Goal: Transaction & Acquisition: Purchase product/service

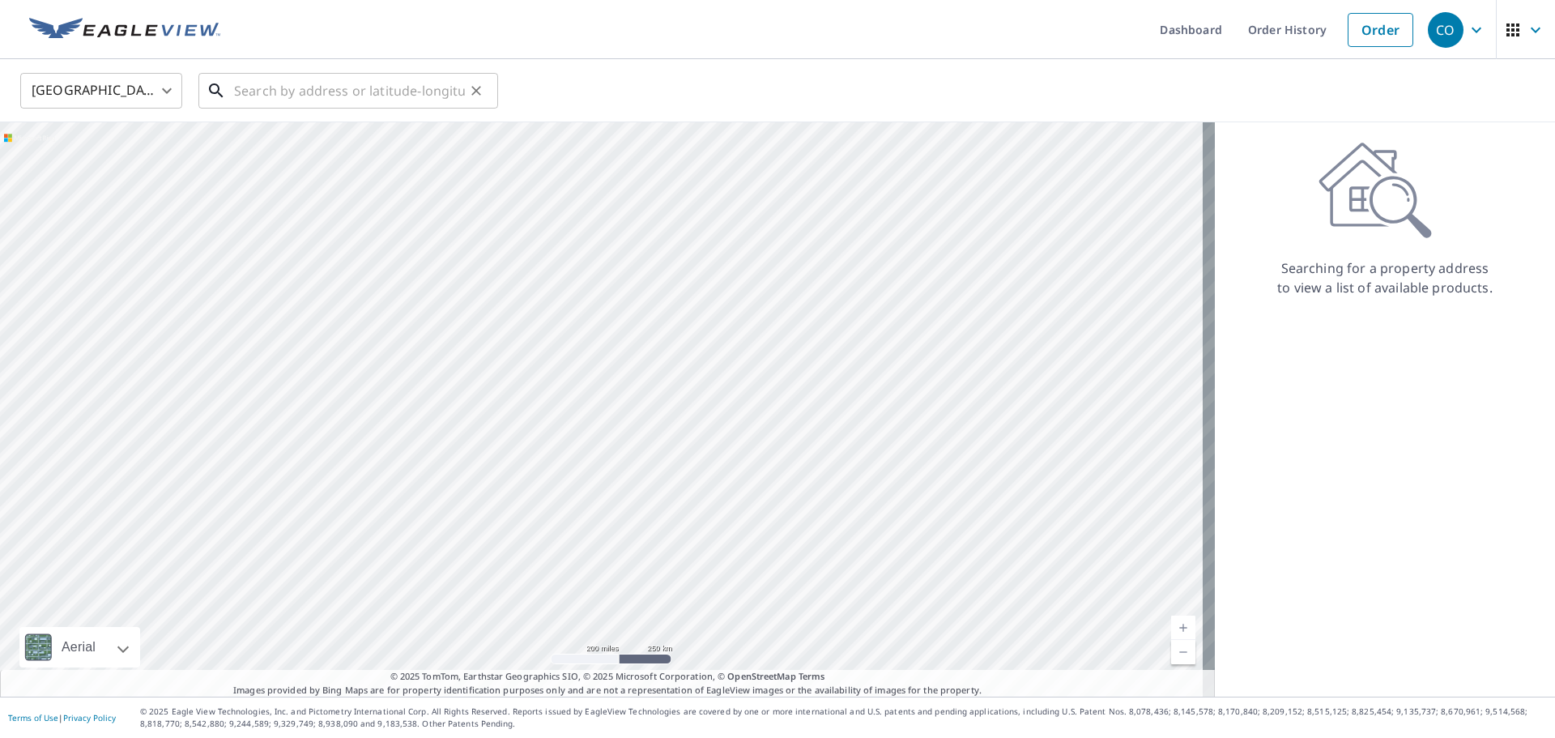
click at [267, 91] on input "text" at bounding box center [349, 90] width 231 height 45
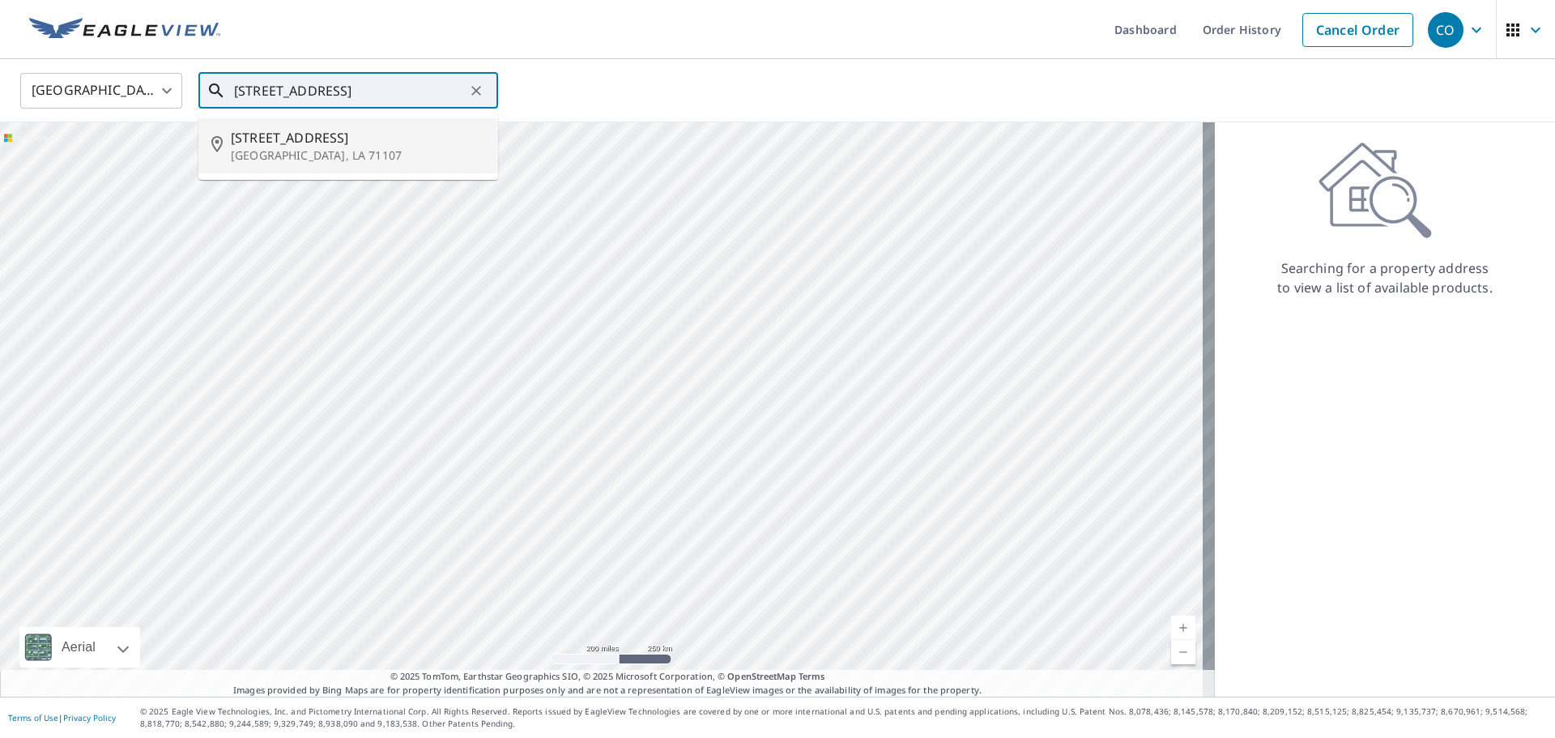
click at [331, 141] on span "[STREET_ADDRESS]" at bounding box center [358, 137] width 254 height 19
type input "[STREET_ADDRESS][PERSON_NAME]"
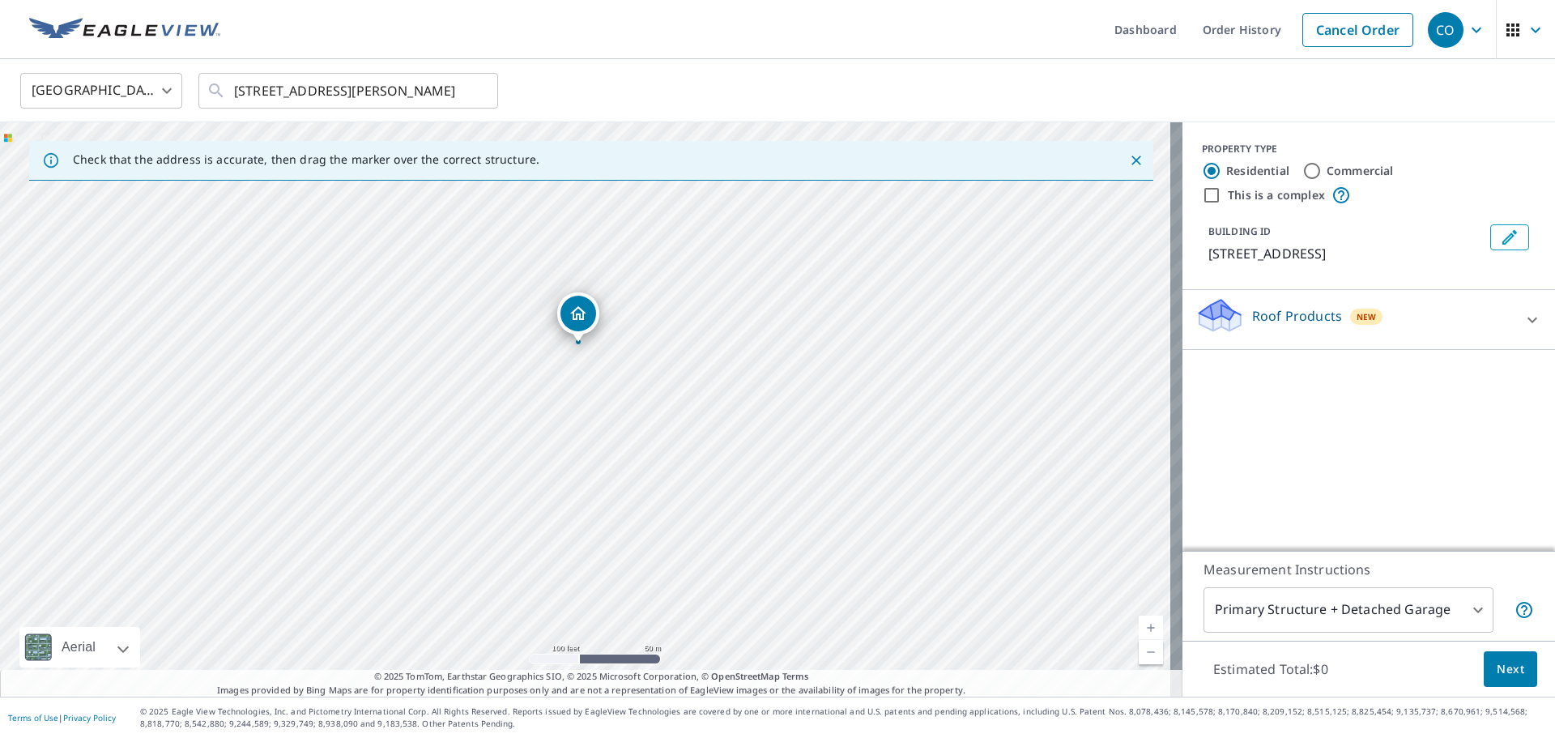
drag, startPoint x: 602, startPoint y: 410, endPoint x: 606, endPoint y: 377, distance: 33.4
click at [606, 378] on div "[STREET_ADDRESS][PERSON_NAME]" at bounding box center [591, 409] width 1182 height 574
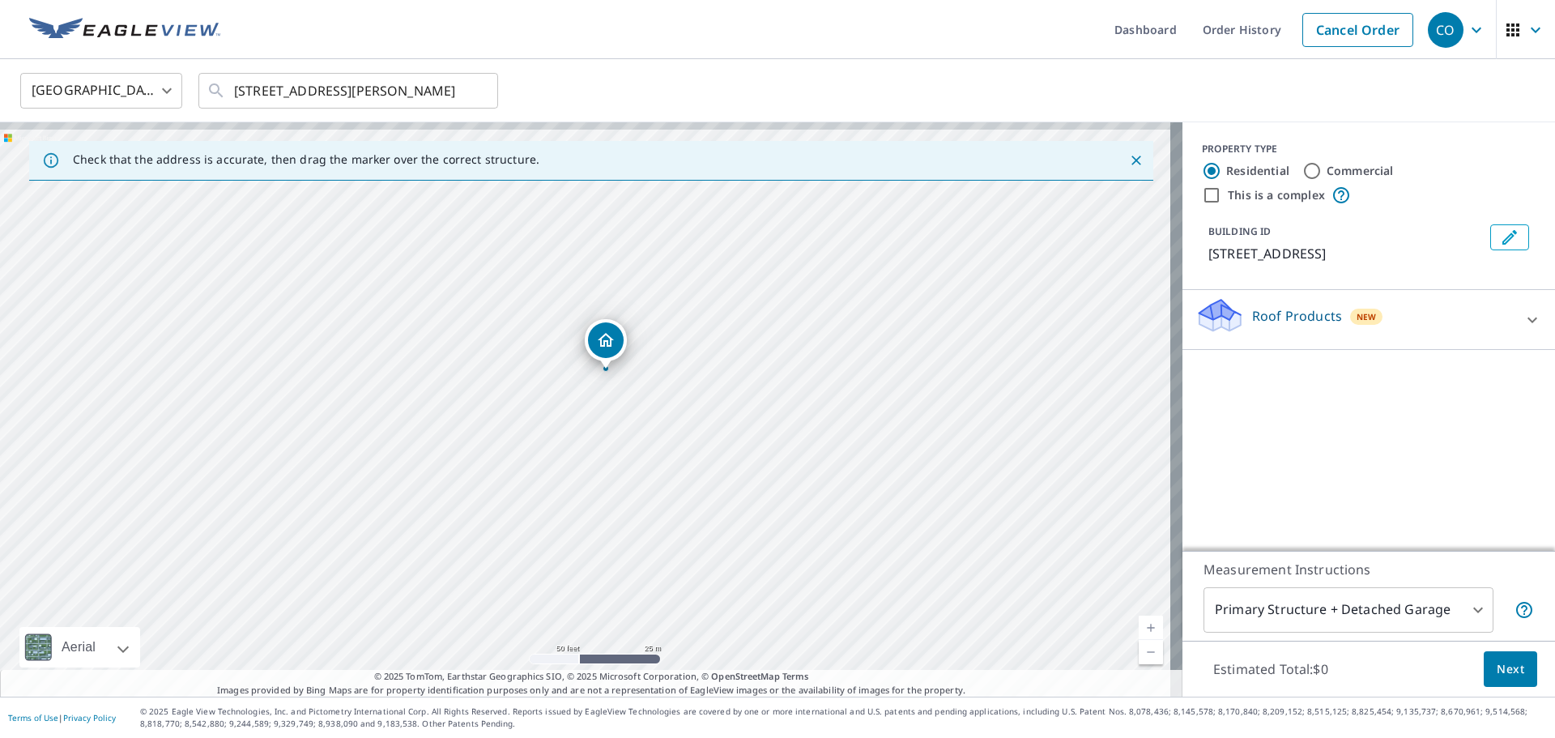
drag, startPoint x: 609, startPoint y: 372, endPoint x: 608, endPoint y: 415, distance: 43.7
click at [608, 415] on div "[STREET_ADDRESS][PERSON_NAME]" at bounding box center [591, 409] width 1182 height 574
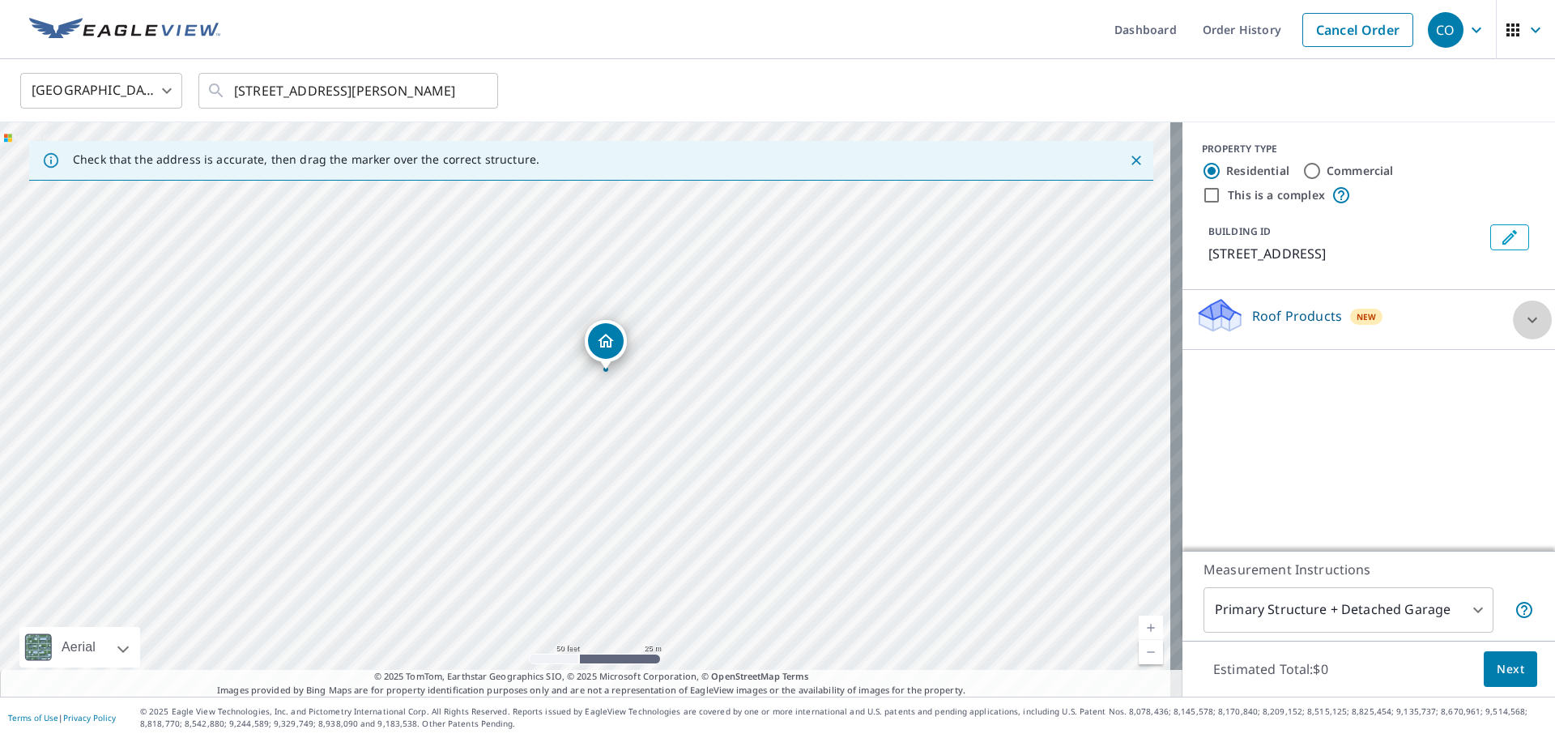
click at [1513, 336] on div at bounding box center [1532, 319] width 39 height 39
click at [1504, 336] on div "Roof Products New" at bounding box center [1358, 319] width 327 height 46
click at [1513, 336] on div at bounding box center [1532, 319] width 39 height 39
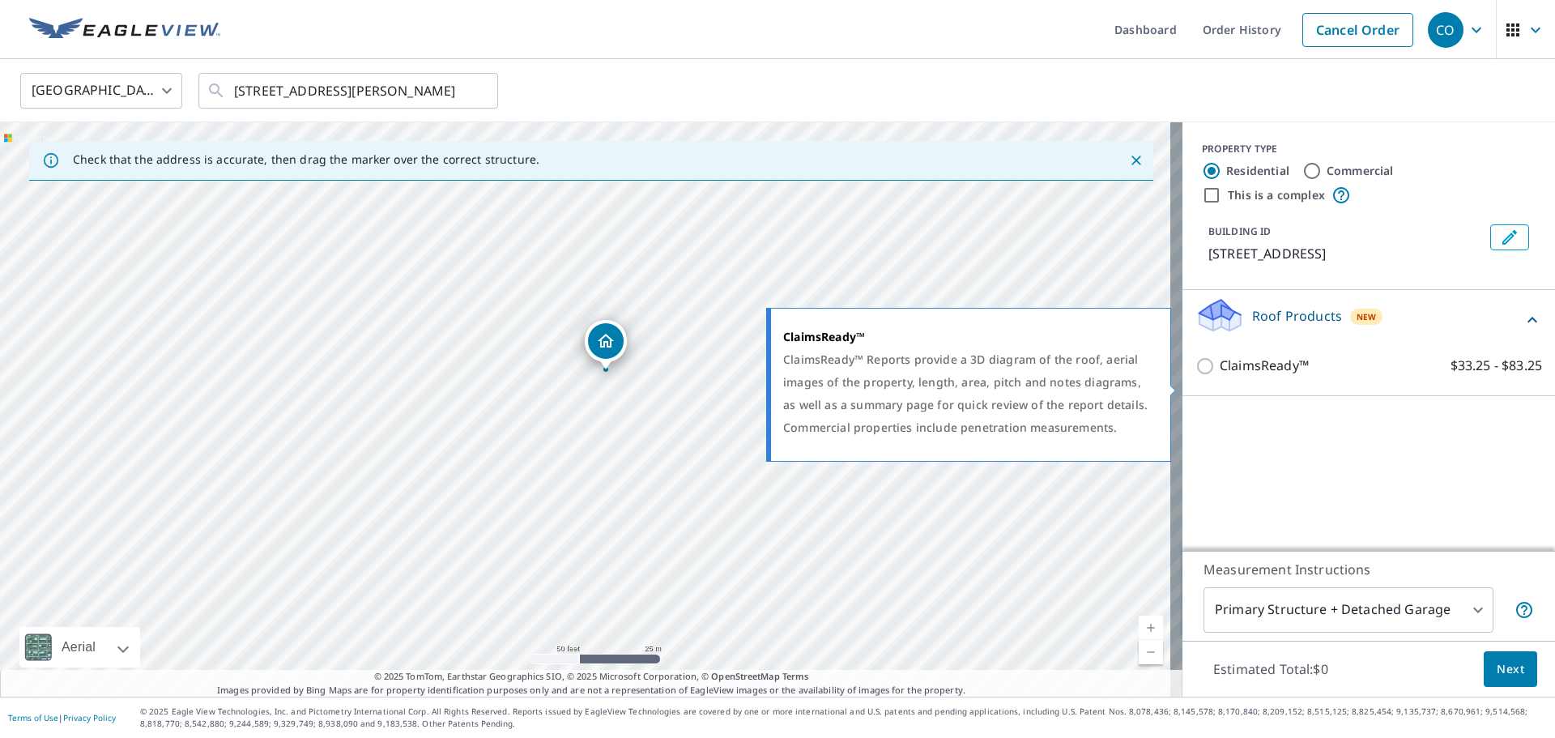
click at [1241, 376] on p "ClaimsReady™" at bounding box center [1263, 365] width 89 height 20
click at [1219, 376] on input "ClaimsReady™ $33.25 - $83.25" at bounding box center [1207, 365] width 24 height 19
checkbox input "true"
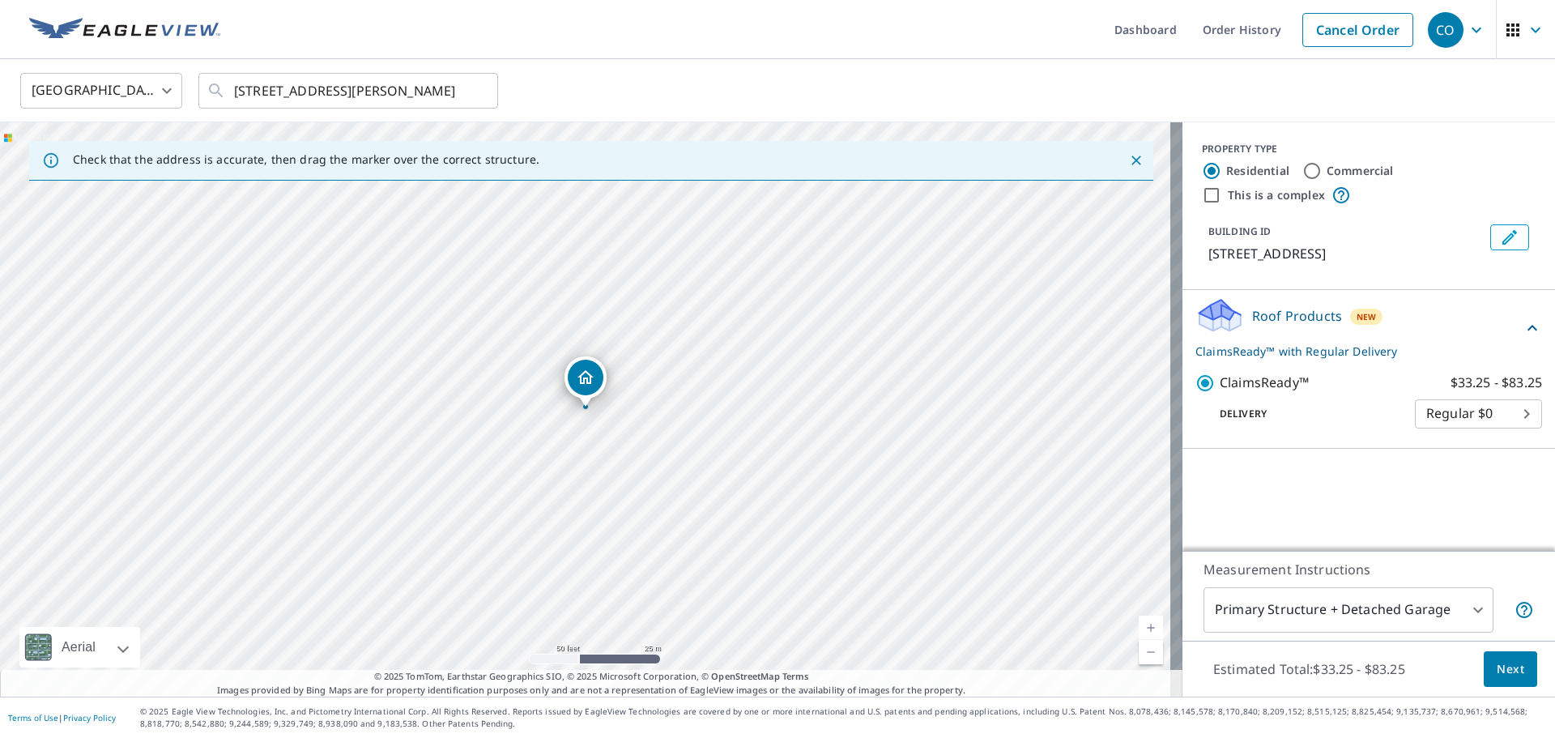
click at [1458, 433] on body "CO CO Dashboard Order History Cancel Order CO [GEOGRAPHIC_DATA] [GEOGRAPHIC_DAT…" at bounding box center [777, 369] width 1555 height 738
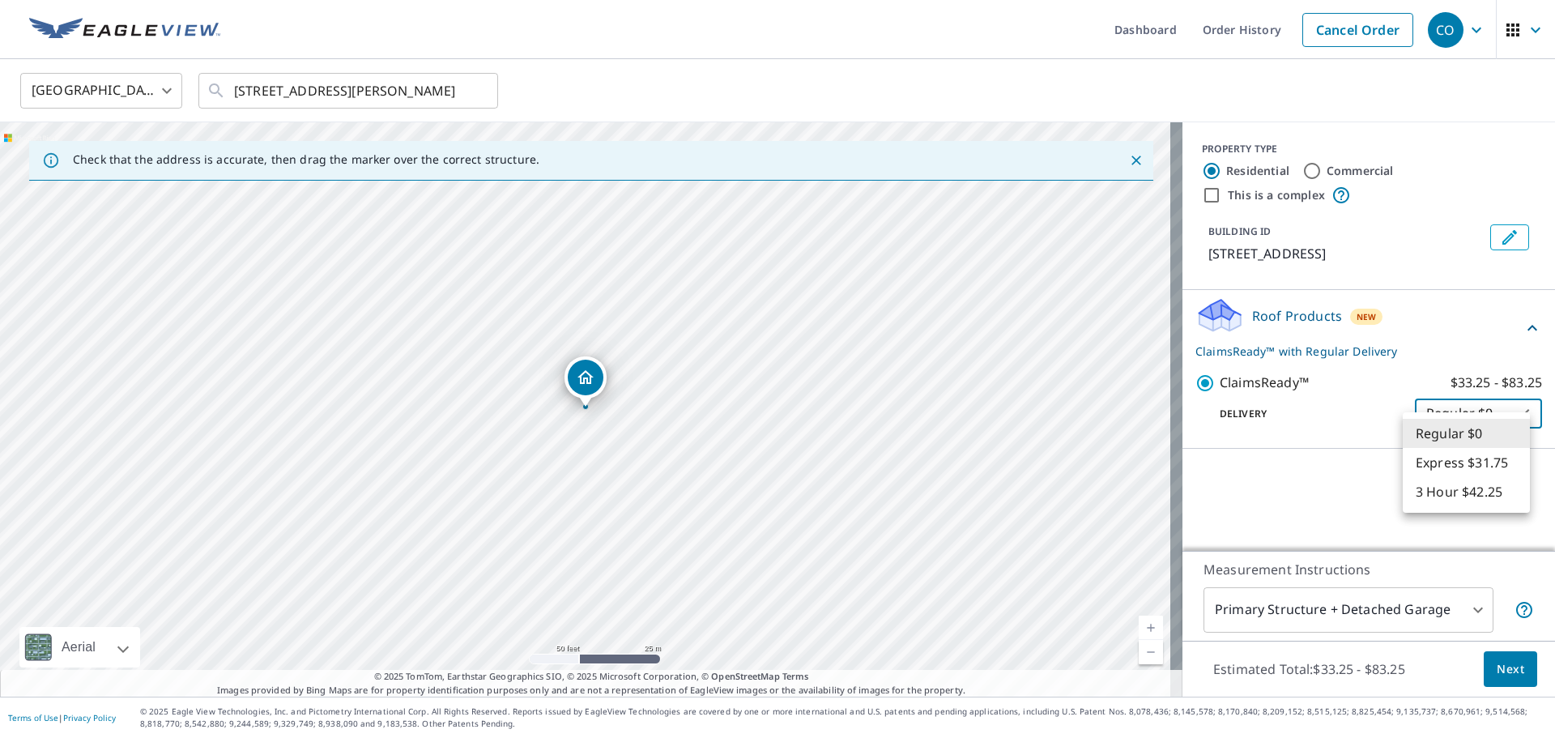
click at [1458, 432] on li "Regular $0" at bounding box center [1465, 433] width 127 height 29
click at [1446, 429] on body "CO CO Dashboard Order History Cancel Order CO [GEOGRAPHIC_DATA] [GEOGRAPHIC_DAT…" at bounding box center [777, 369] width 1555 height 738
click at [1449, 428] on li "Regular $0" at bounding box center [1465, 433] width 127 height 29
click at [1441, 608] on body "CO CO Dashboard Order History Cancel Order CO [GEOGRAPHIC_DATA] [GEOGRAPHIC_DAT…" at bounding box center [777, 369] width 1555 height 738
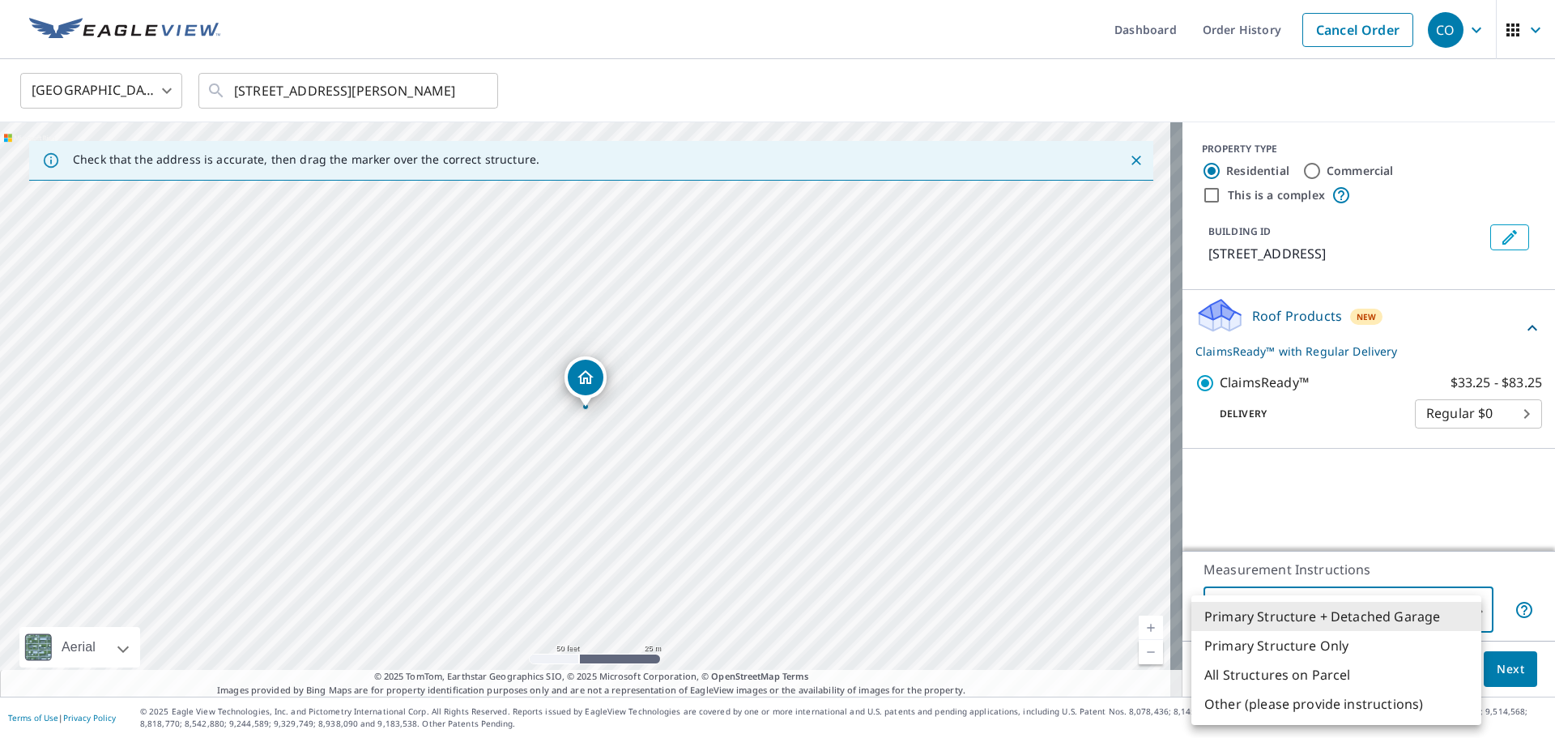
click at [1409, 655] on li "Primary Structure Only" at bounding box center [1336, 645] width 290 height 29
type input "2"
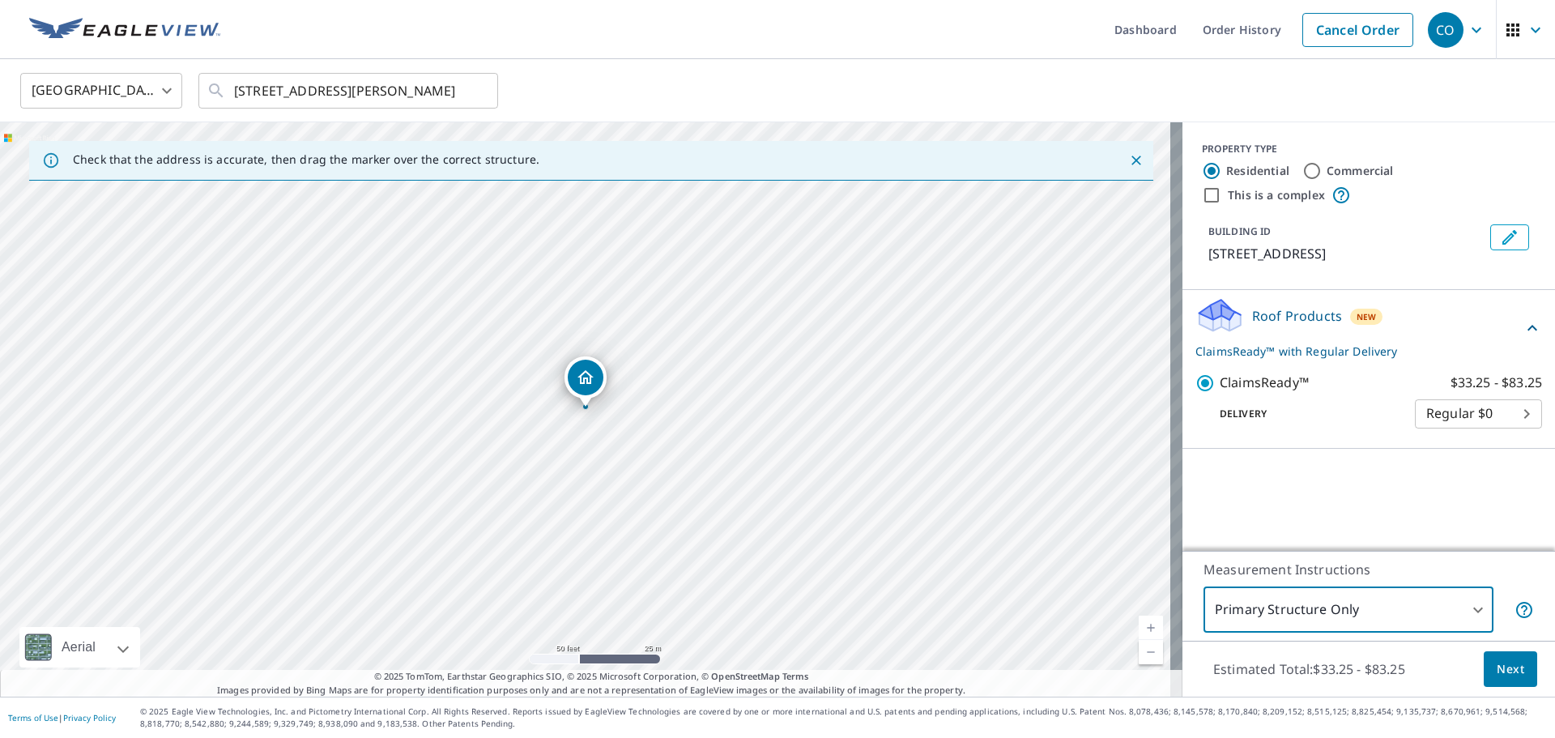
click at [1496, 665] on span "Next" at bounding box center [1510, 669] width 28 height 20
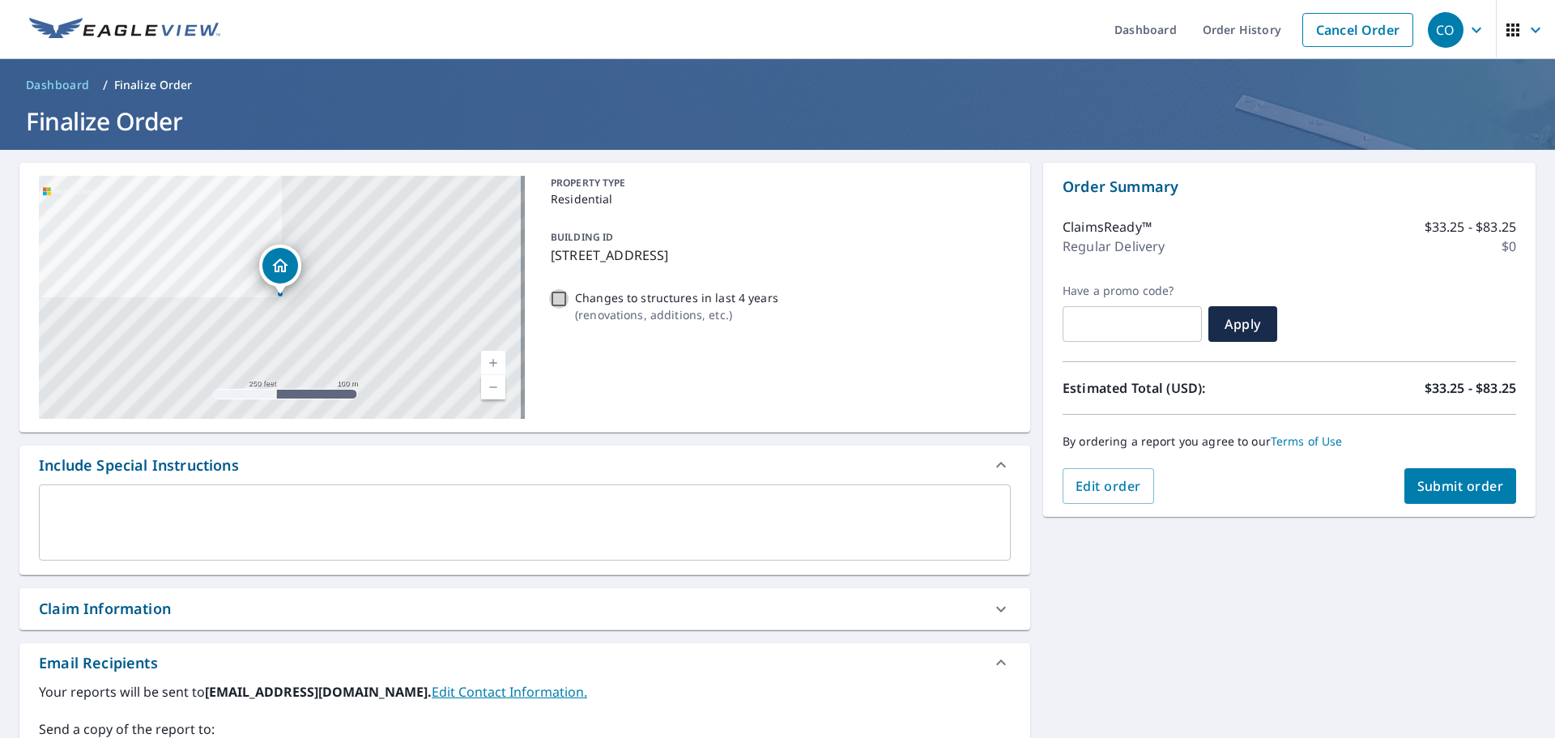
click at [560, 298] on input "Changes to structures in last 4 years ( renovations, additions, etc. )" at bounding box center [558, 298] width 19 height 19
click at [559, 300] on input "Changes to structures in last 4 years ( renovations, additions, etc. )" at bounding box center [558, 298] width 19 height 19
checkbox input "false"
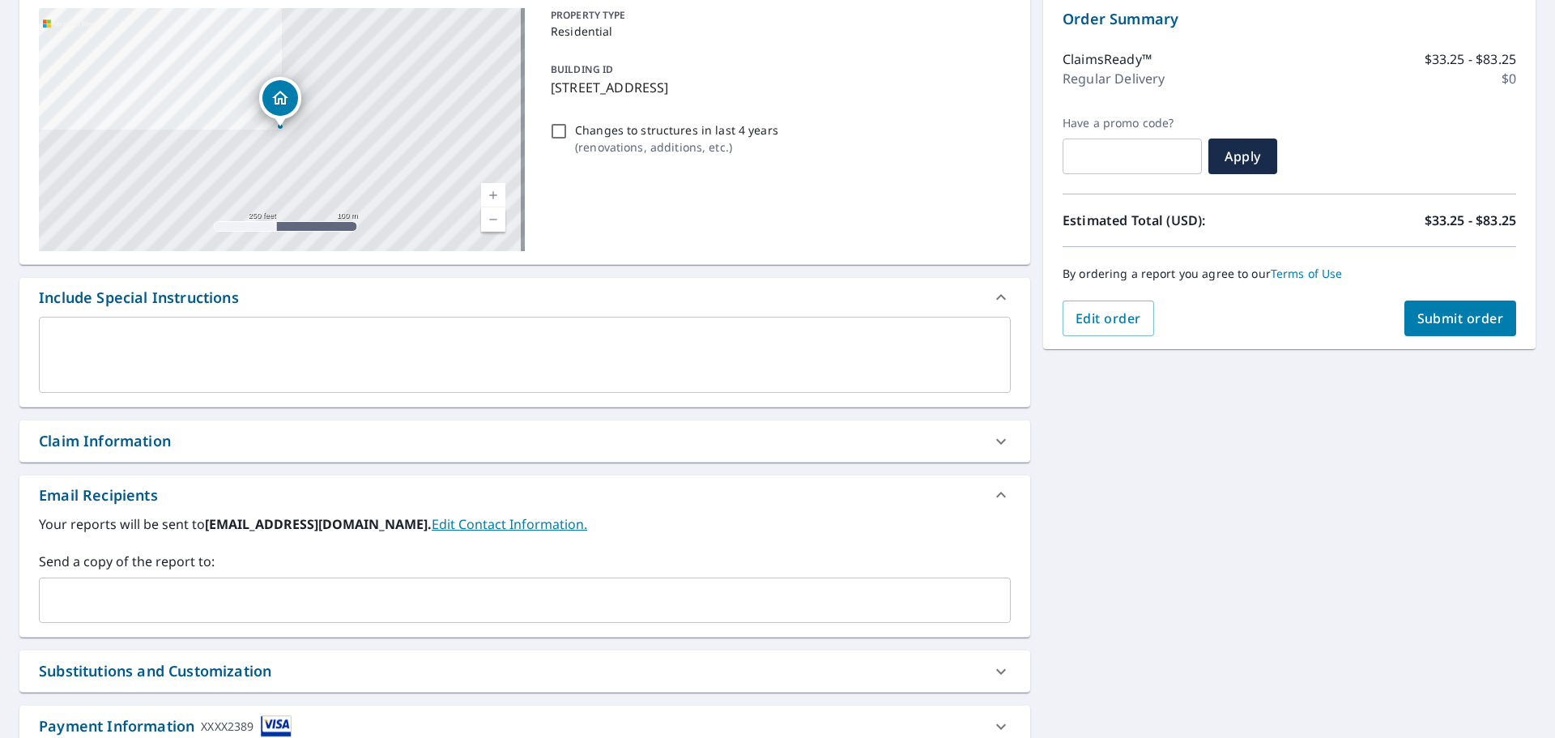
scroll to position [120, 0]
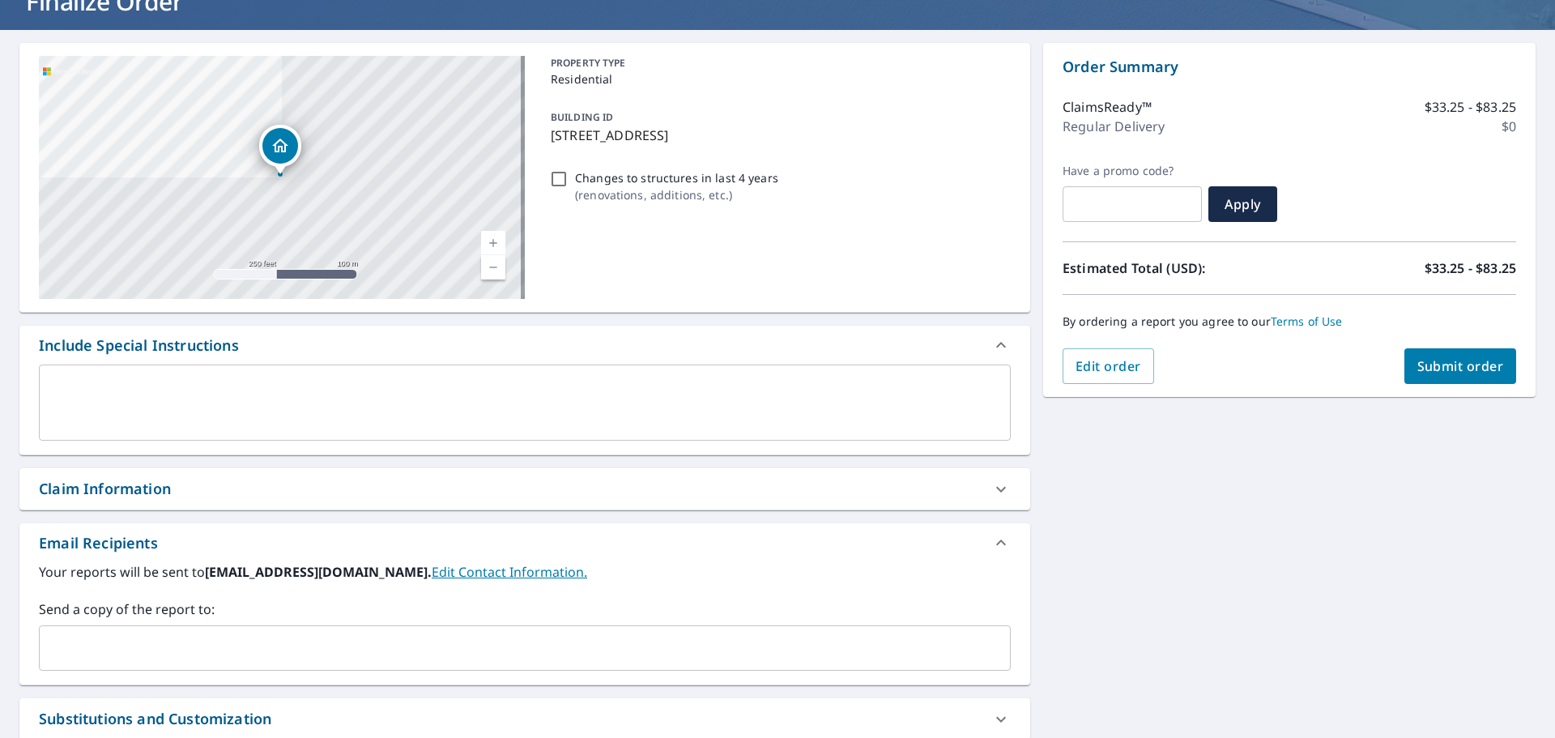
click at [462, 405] on textarea at bounding box center [524, 403] width 949 height 46
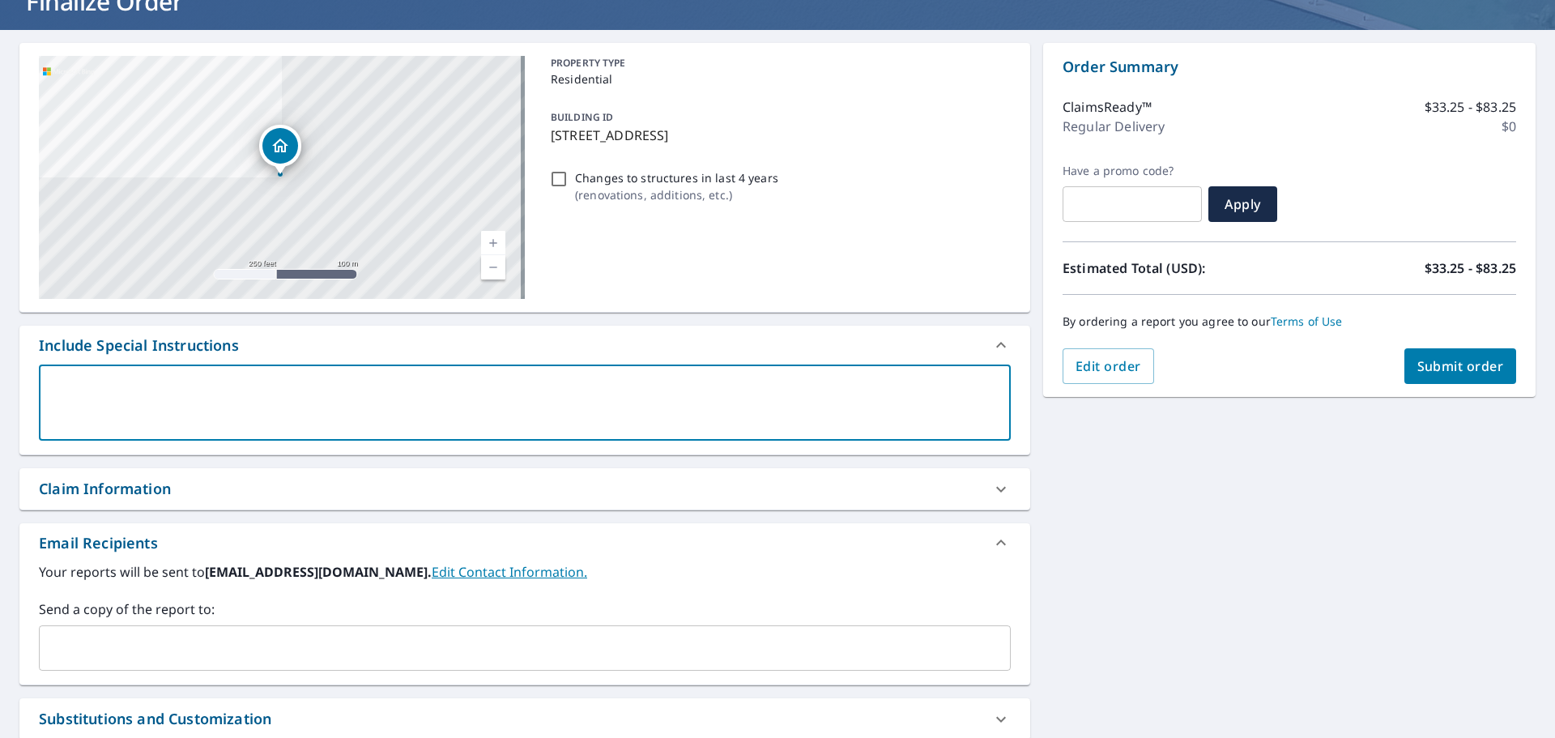
type textarea "r"
type textarea "x"
type textarea "ro"
type textarea "x"
type textarea "roo"
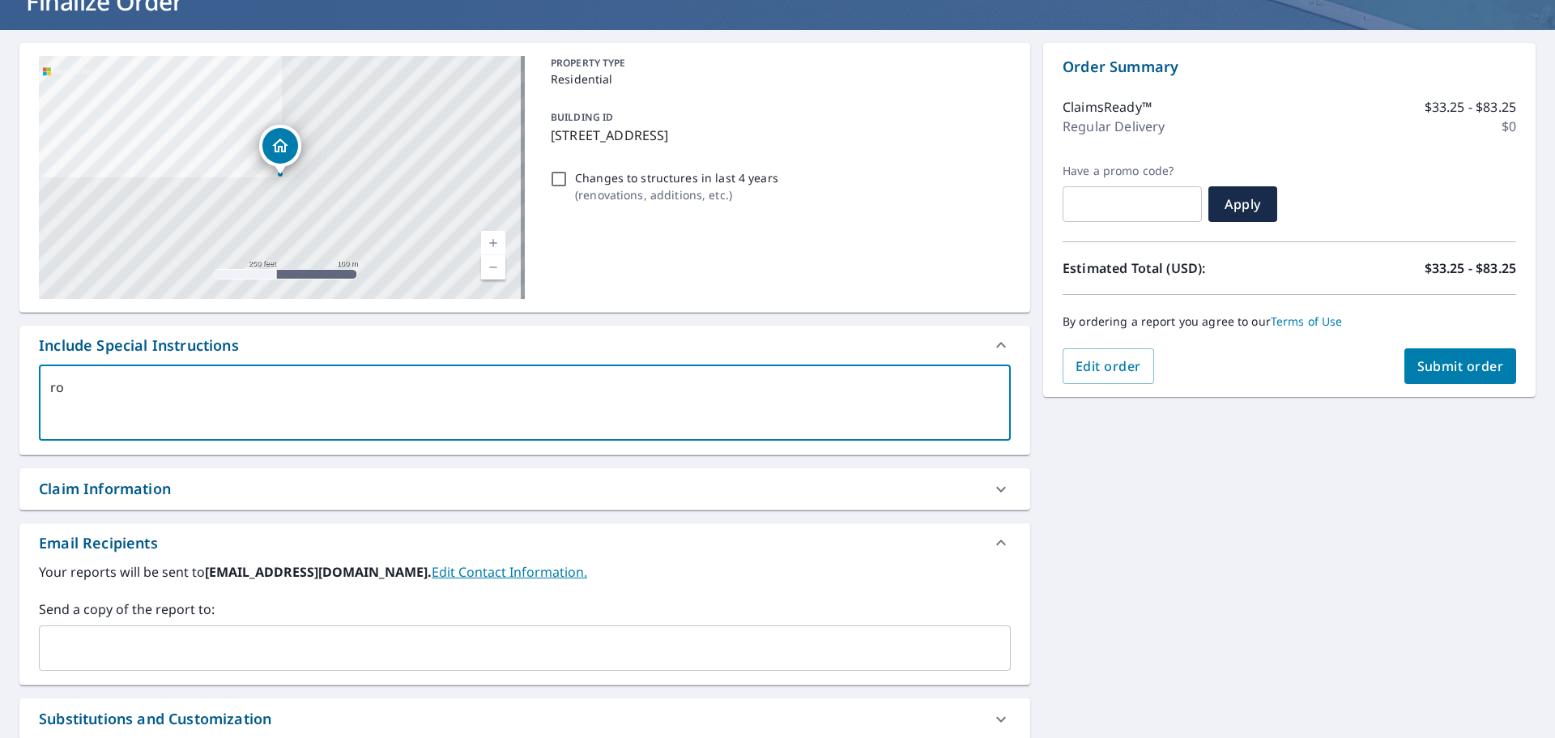
type textarea "x"
type textarea "roof"
type textarea "x"
type textarea "roof"
type textarea "x"
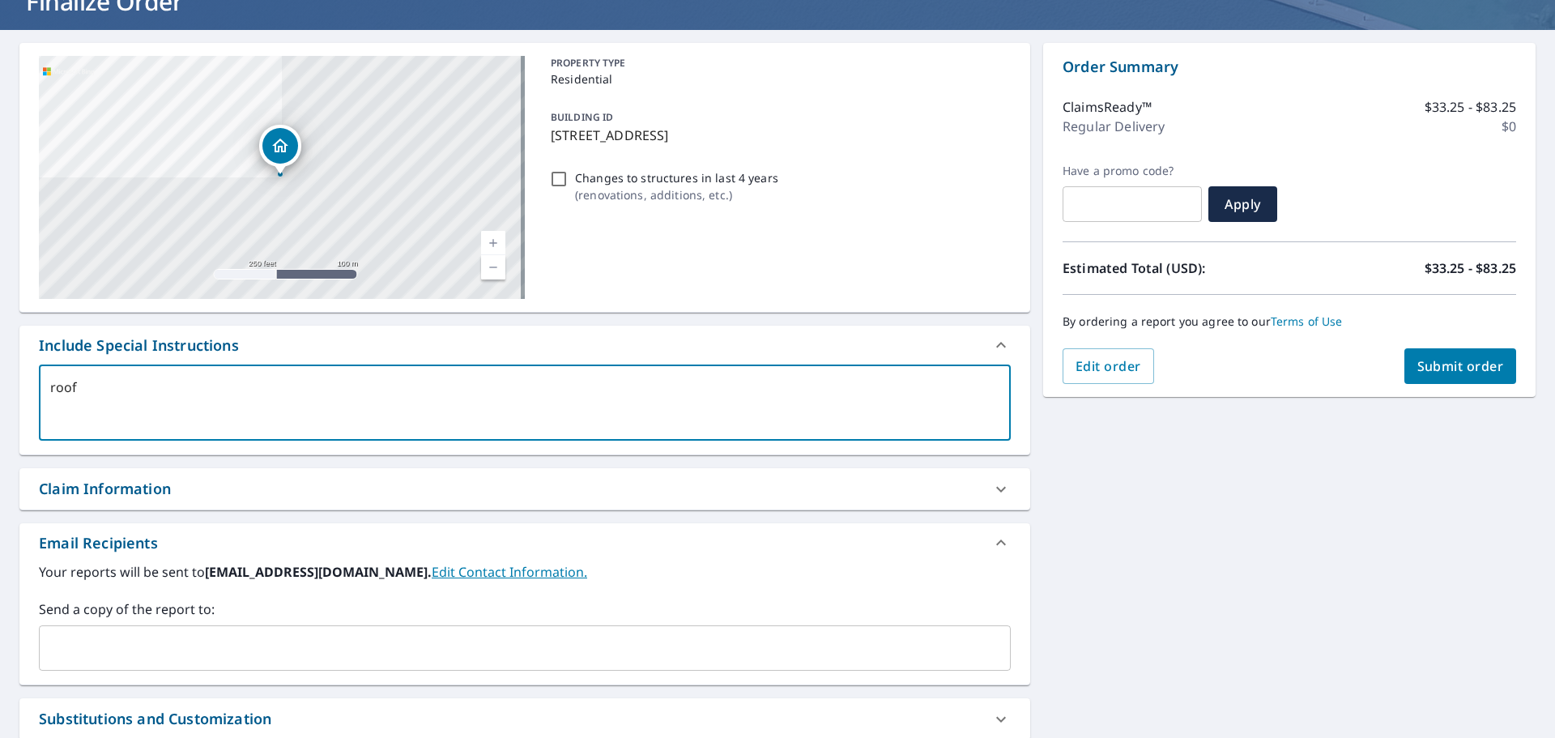
type textarea "roof p"
type textarea "x"
type textarea "roof pi"
type textarea "x"
type textarea "roof pit"
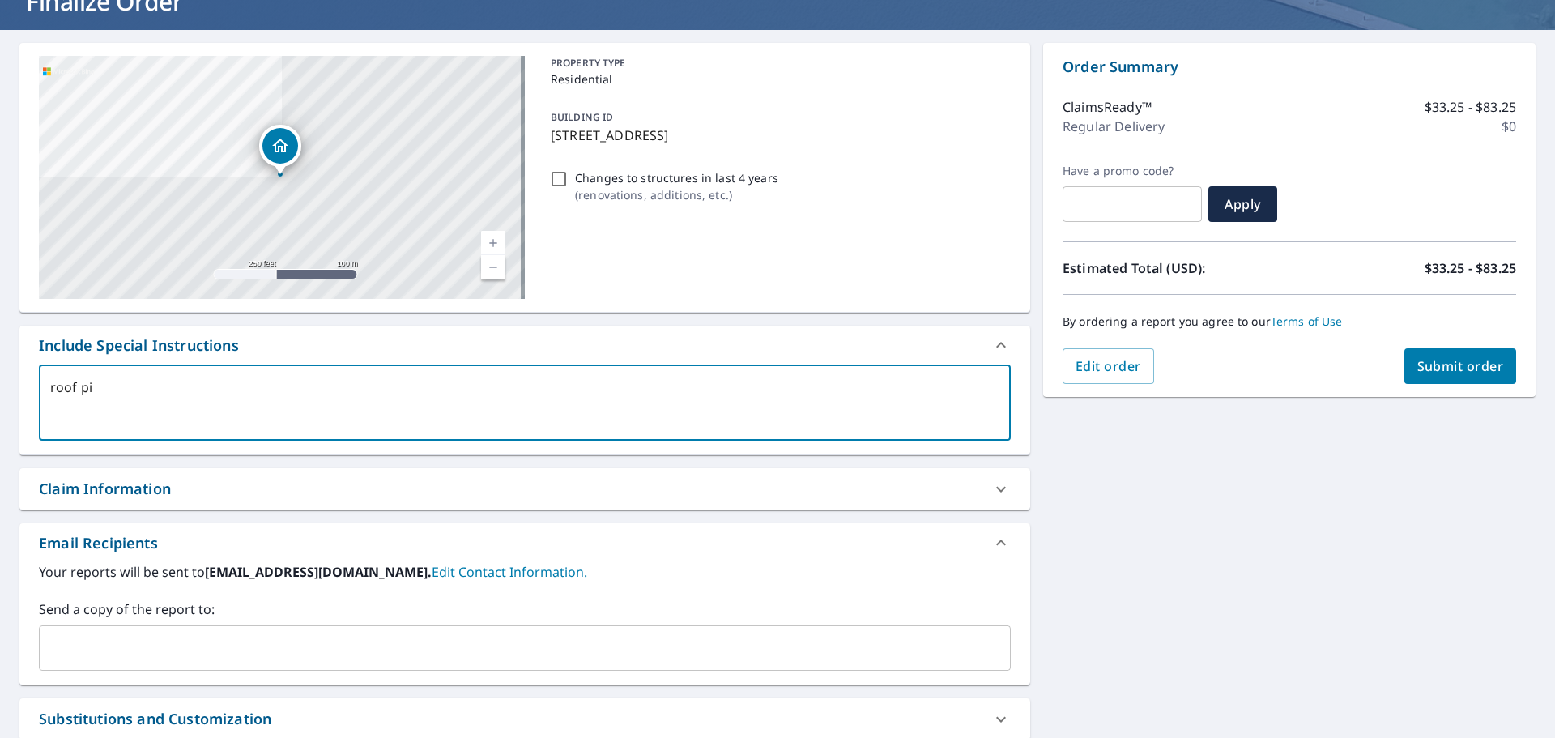
type textarea "x"
type textarea "roof pitc"
type textarea "x"
type textarea "roof pitch"
type textarea "x"
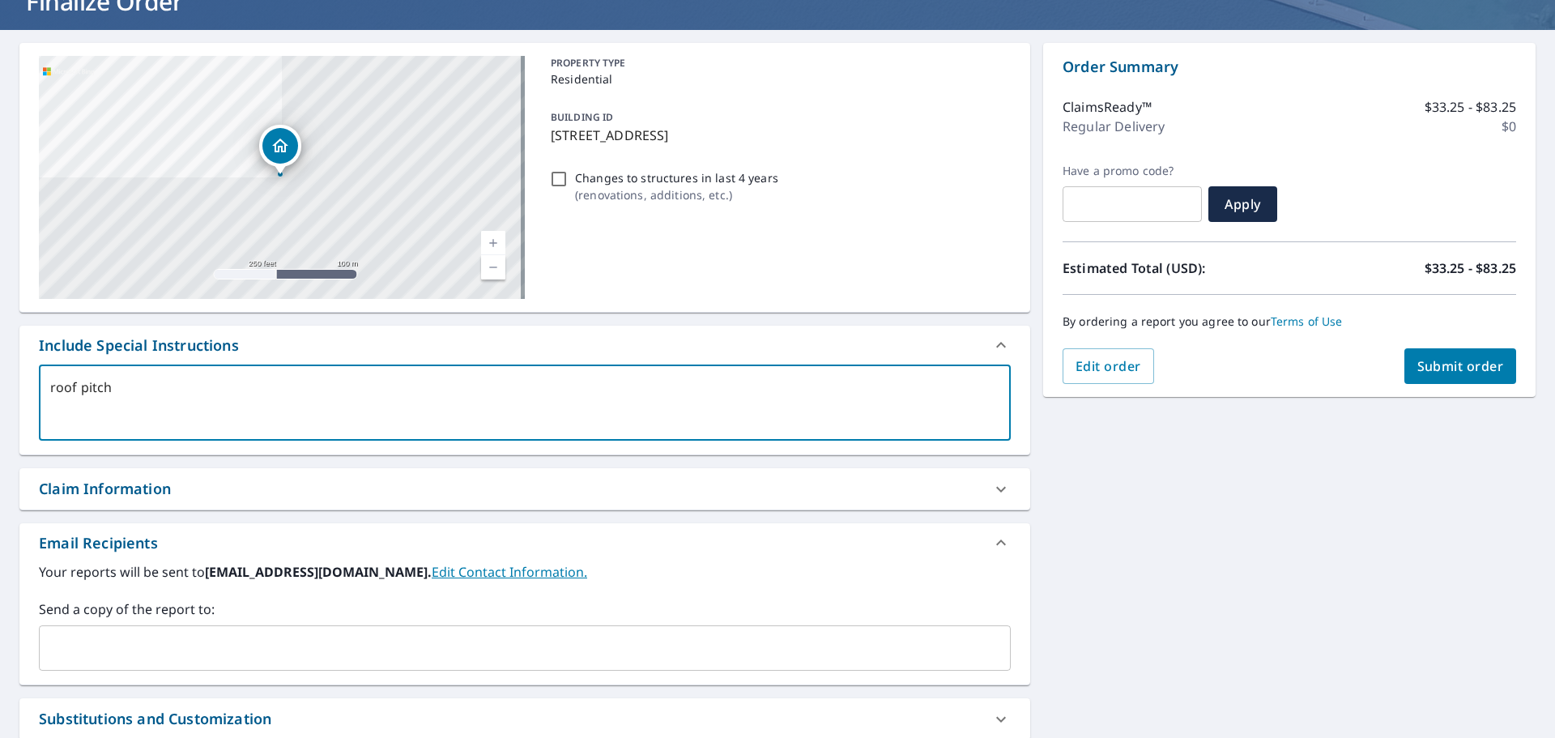
type textarea "roof pitch"
type textarea "x"
type textarea "roof pitch i"
type textarea "x"
type textarea "roof pitch is"
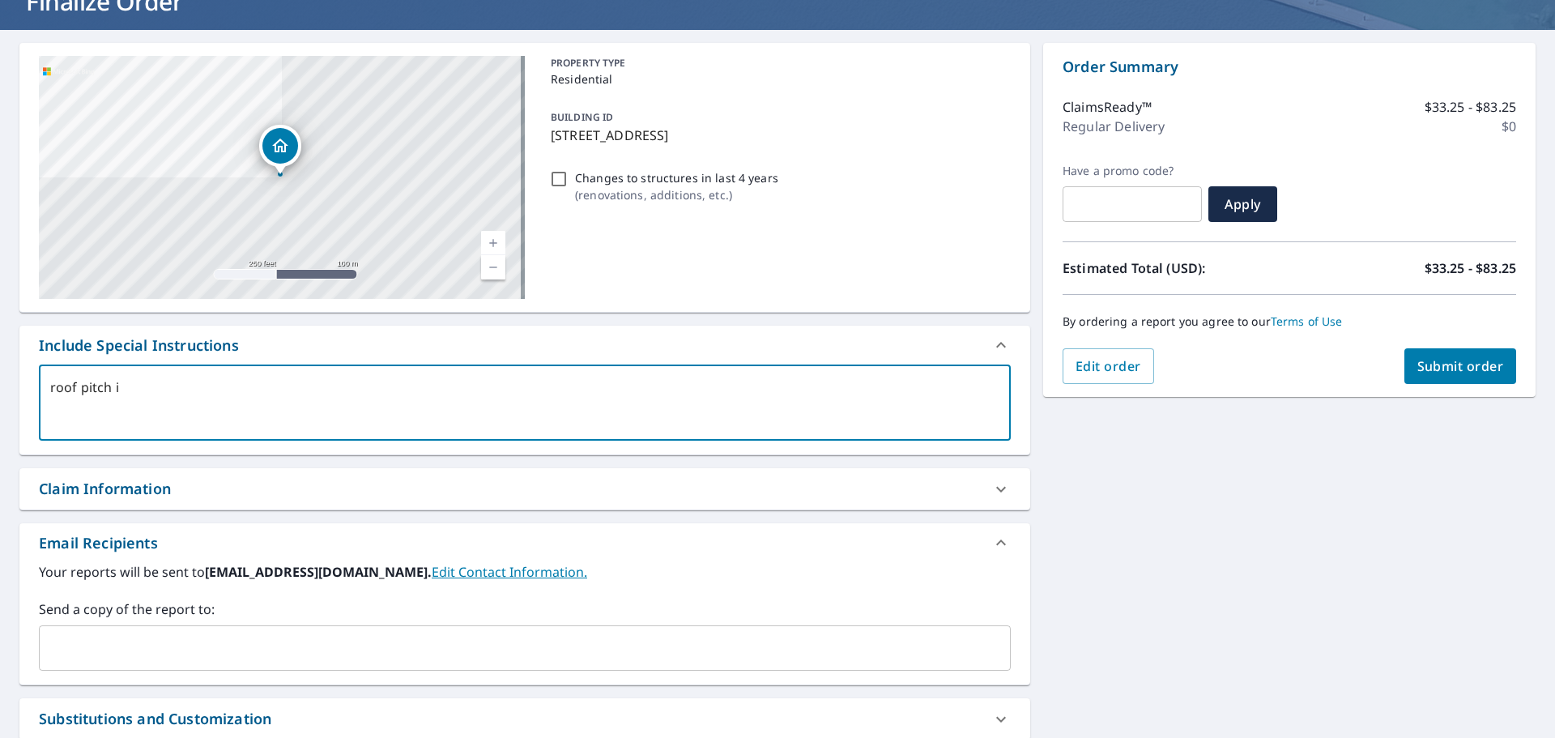
type textarea "x"
type textarea "roof pitch is"
type textarea "x"
type textarea "roof pitch is a"
type textarea "x"
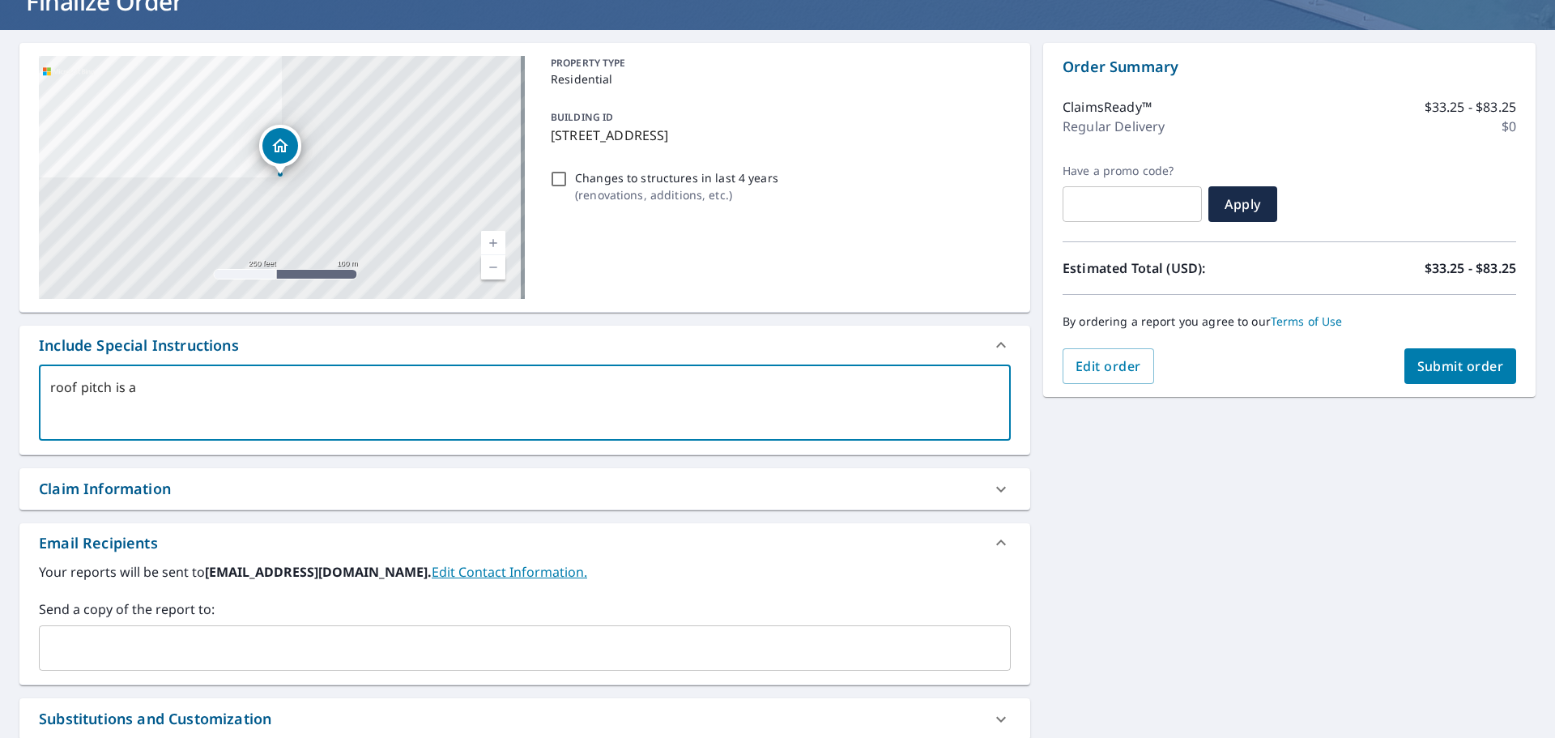
type textarea "roof pitch is at"
type textarea "x"
type textarea "roof pitch is at"
type textarea "x"
type textarea "roof pitch is at l"
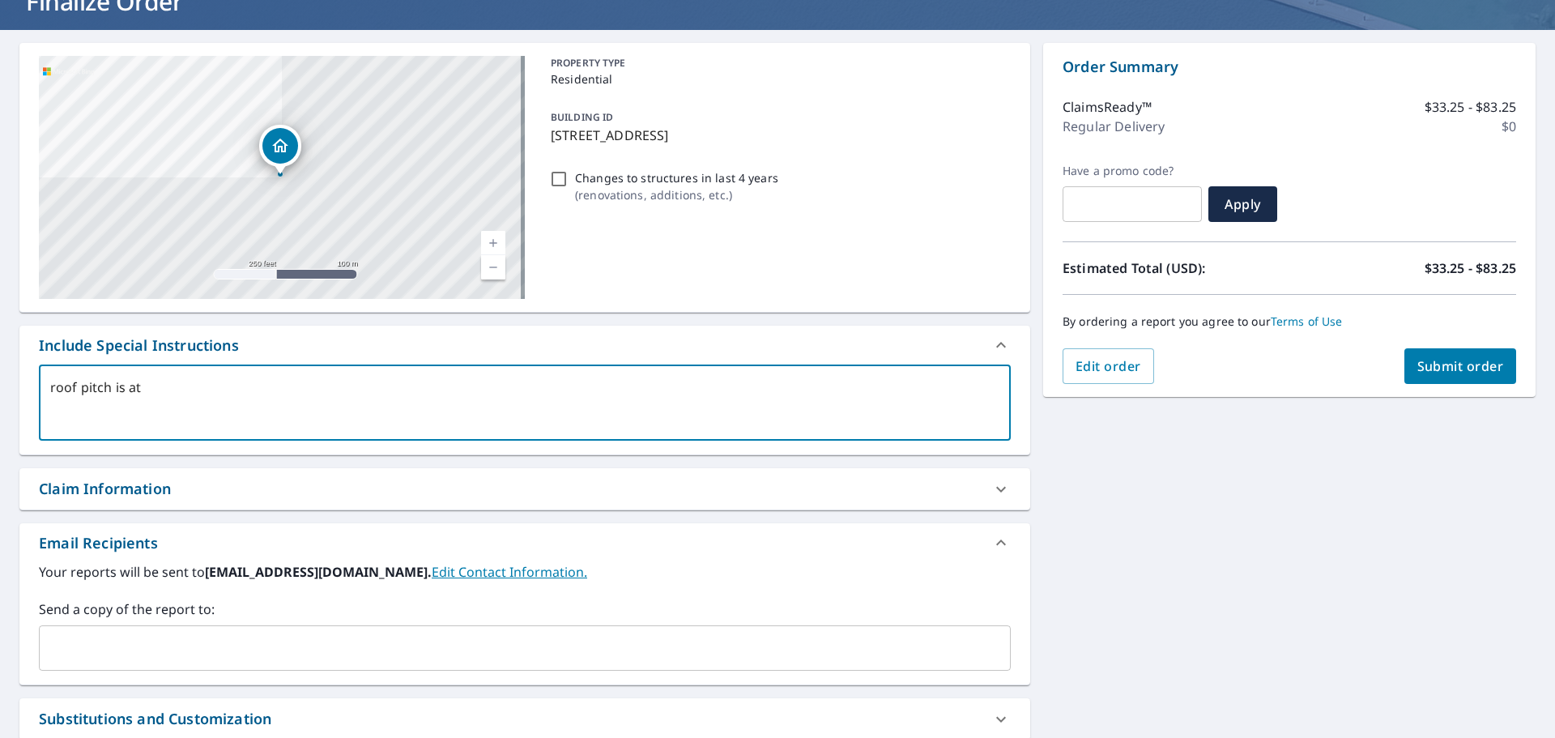
type textarea "x"
type textarea "roof pitch is at le"
type textarea "x"
type textarea "roof pitch is at lea"
type textarea "x"
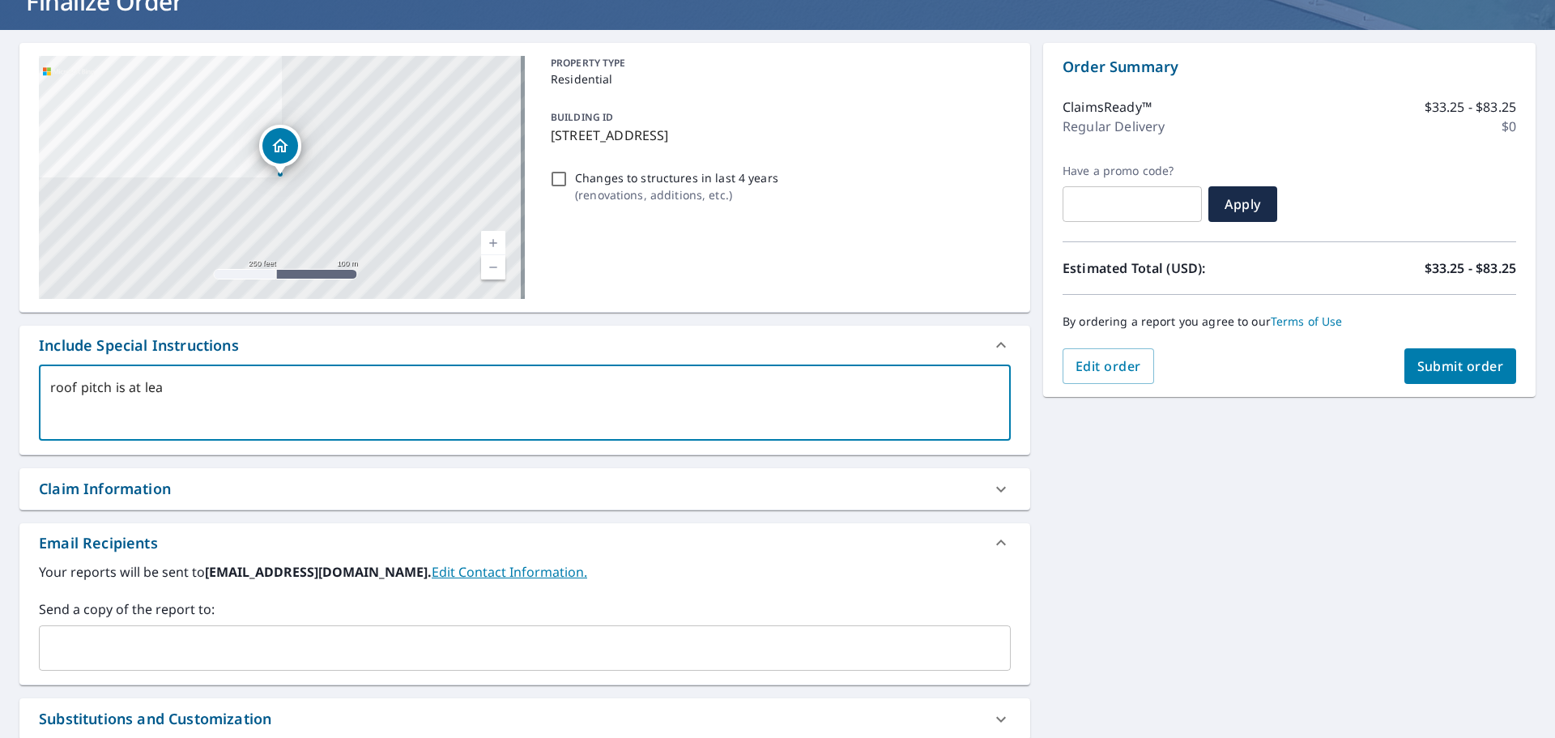
type textarea "roof pitch is at leas"
type textarea "x"
type textarea "roof pitch is at least"
type textarea "x"
type textarea "roof pitch is at least"
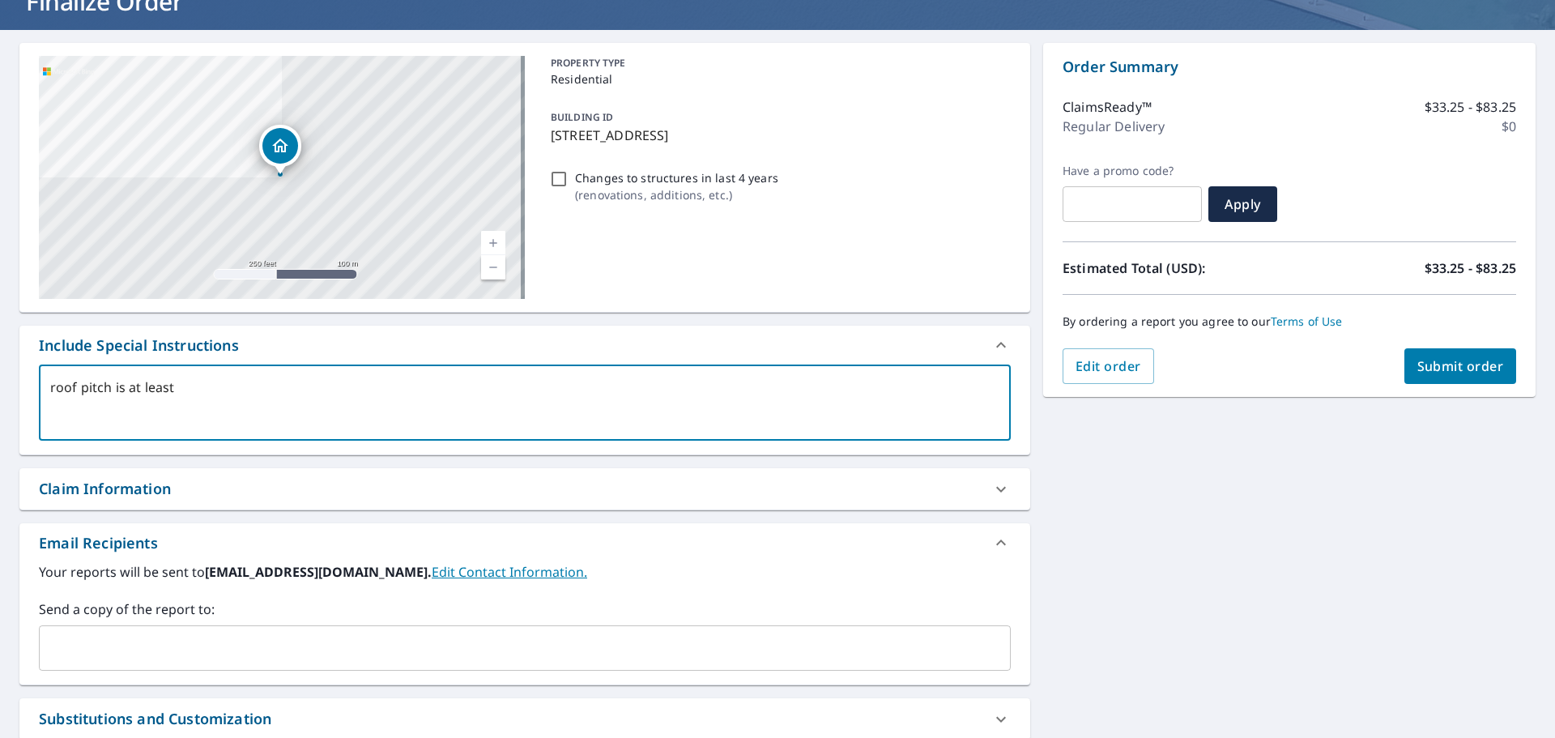
type textarea "x"
type textarea "roof pitch is at least 8"
type textarea "x"
type textarea "roof pitch is at least 8/"
type textarea "x"
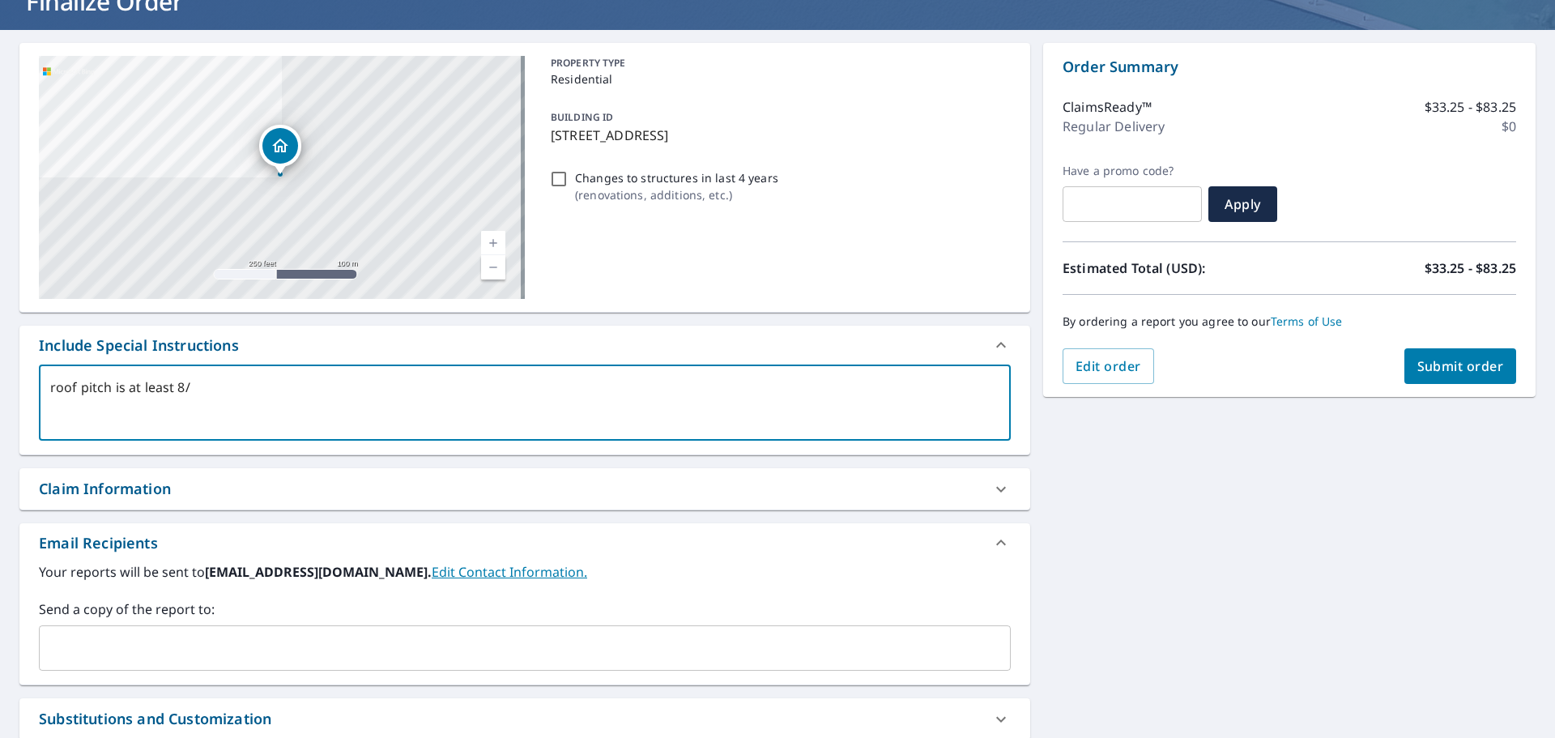
type textarea "roof pitch is at least 8/1"
type textarea "x"
type textarea "roof pitch is at least 8/12"
type textarea "x"
type textarea "roof pitch is at least 8/12,"
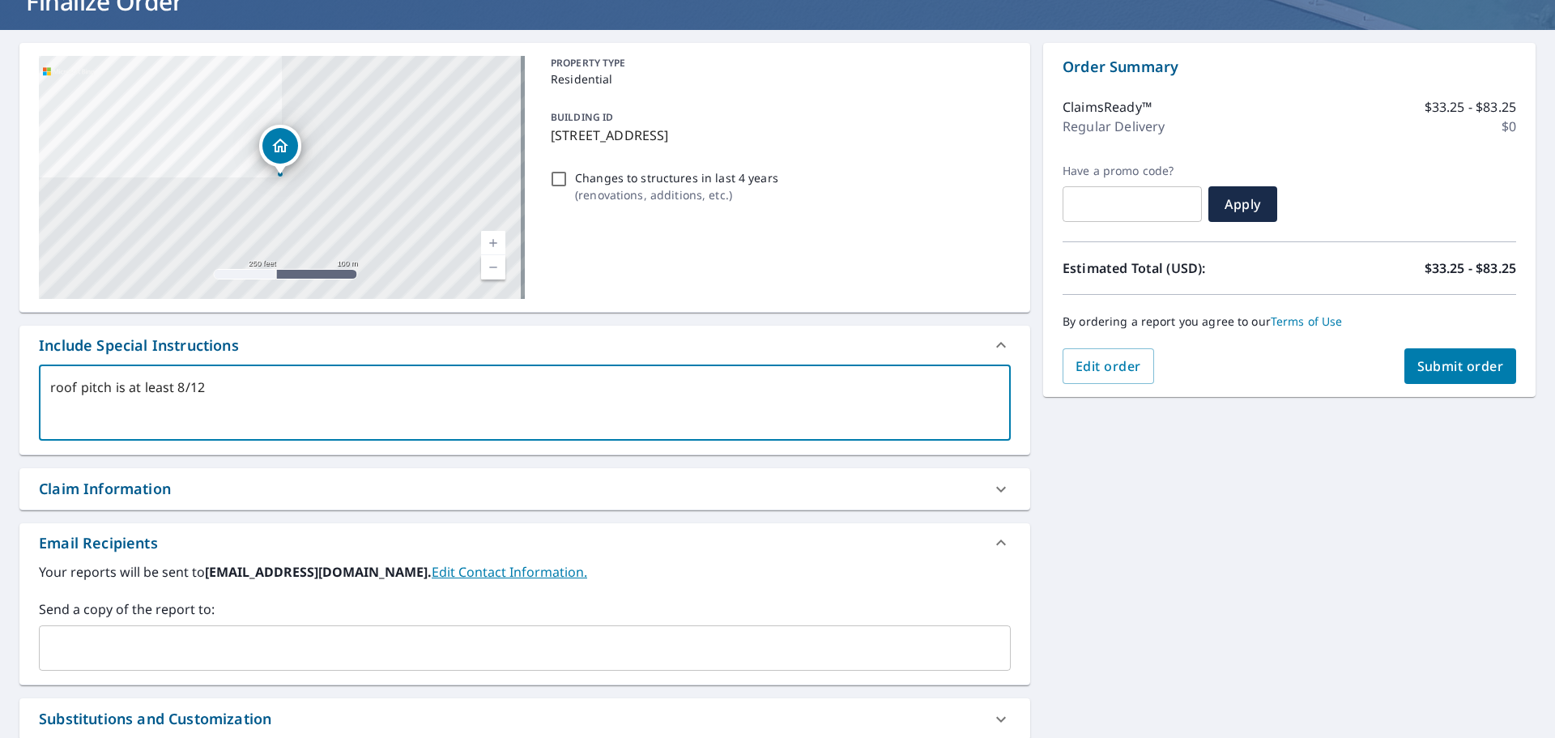
type textarea "x"
type textarea "roof pitch is at least 8/12,"
type textarea "x"
type textarea "roof pitch is at least 8/12, u"
type textarea "x"
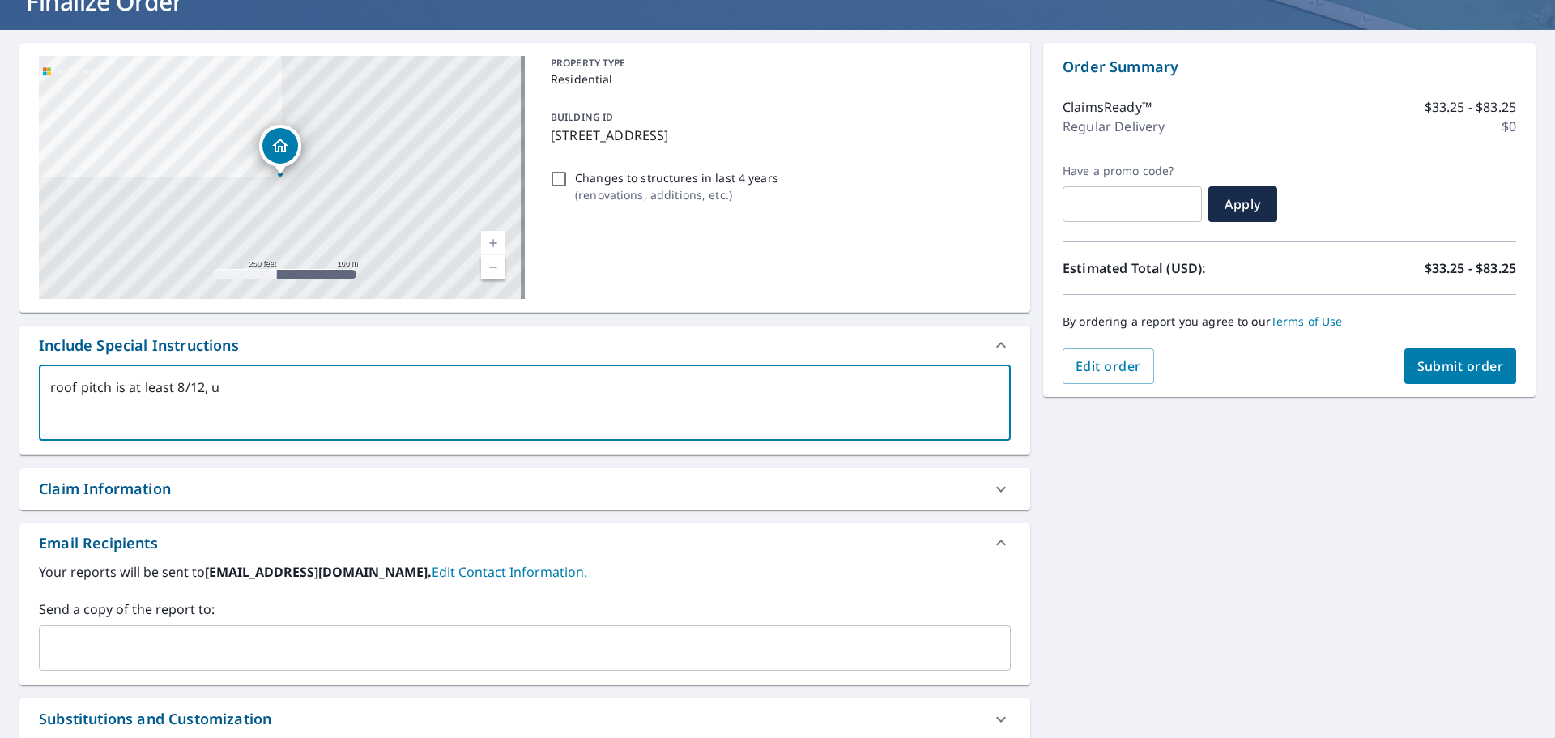
type textarea "roof pitch is at least 8/12, un"
type textarea "x"
type textarea "roof pitch is at least 8/12, uns"
type textarea "x"
type textarea "roof pitch is at least 8/12, unsu"
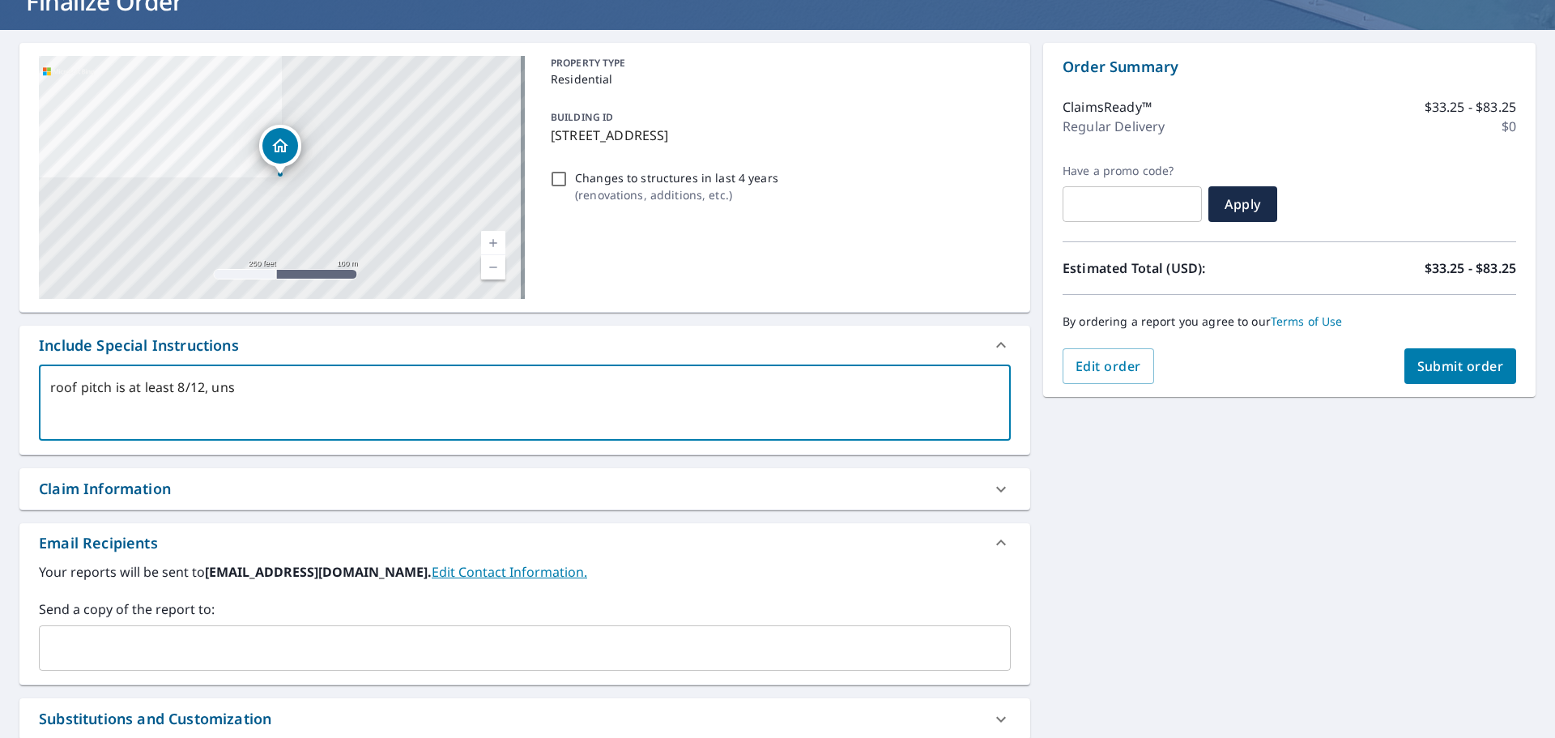
type textarea "x"
type textarea "roof pitch is at least 8/12, unsur"
type textarea "x"
type textarea "roof pitch is at least 8/12, unsure"
type textarea "x"
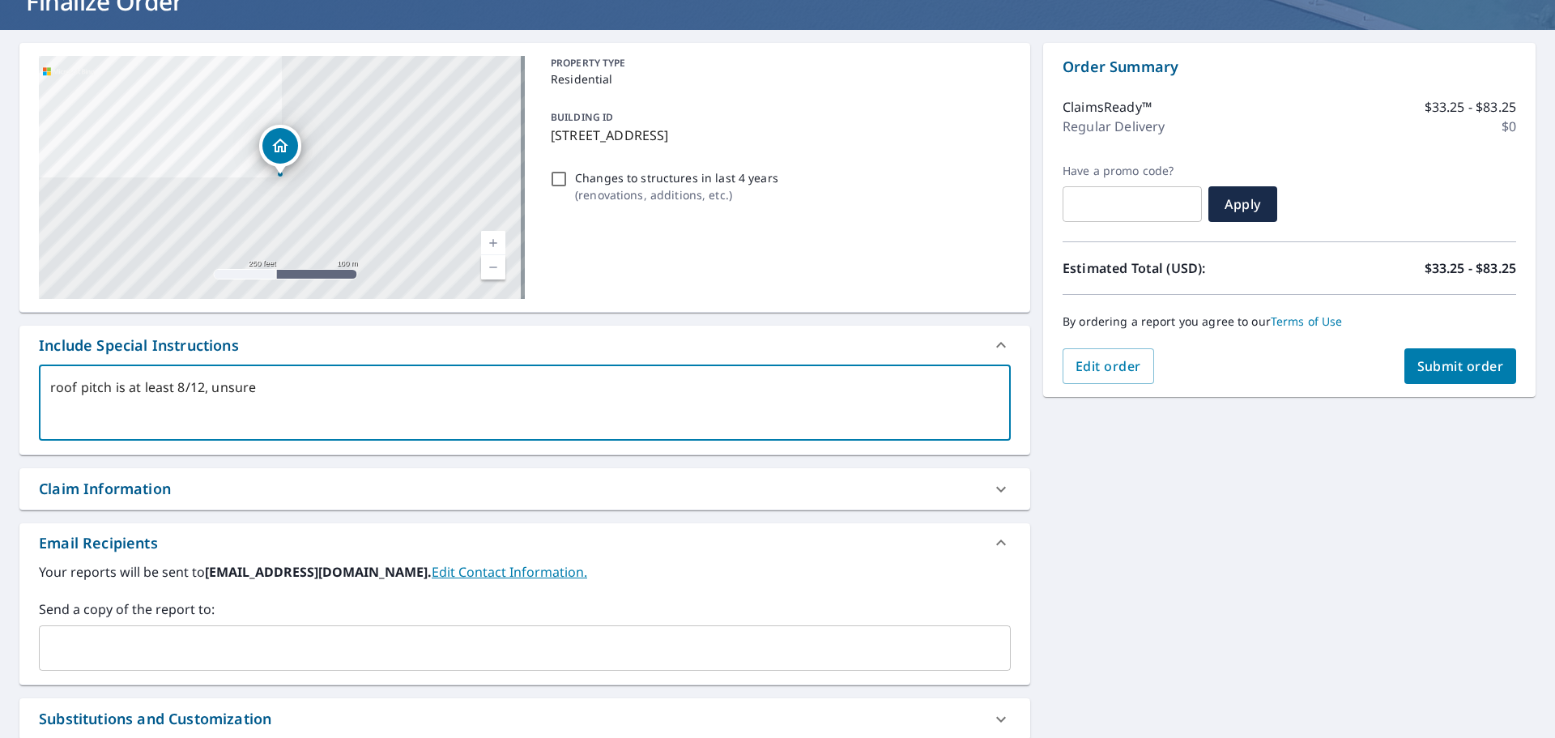
type textarea "roof pitch is at least 8/12, unsure"
type textarea "x"
type textarea "roof pitch is at least 8/12, unsure i"
type textarea "x"
type textarea "roof pitch is at least 8/12, unsure if"
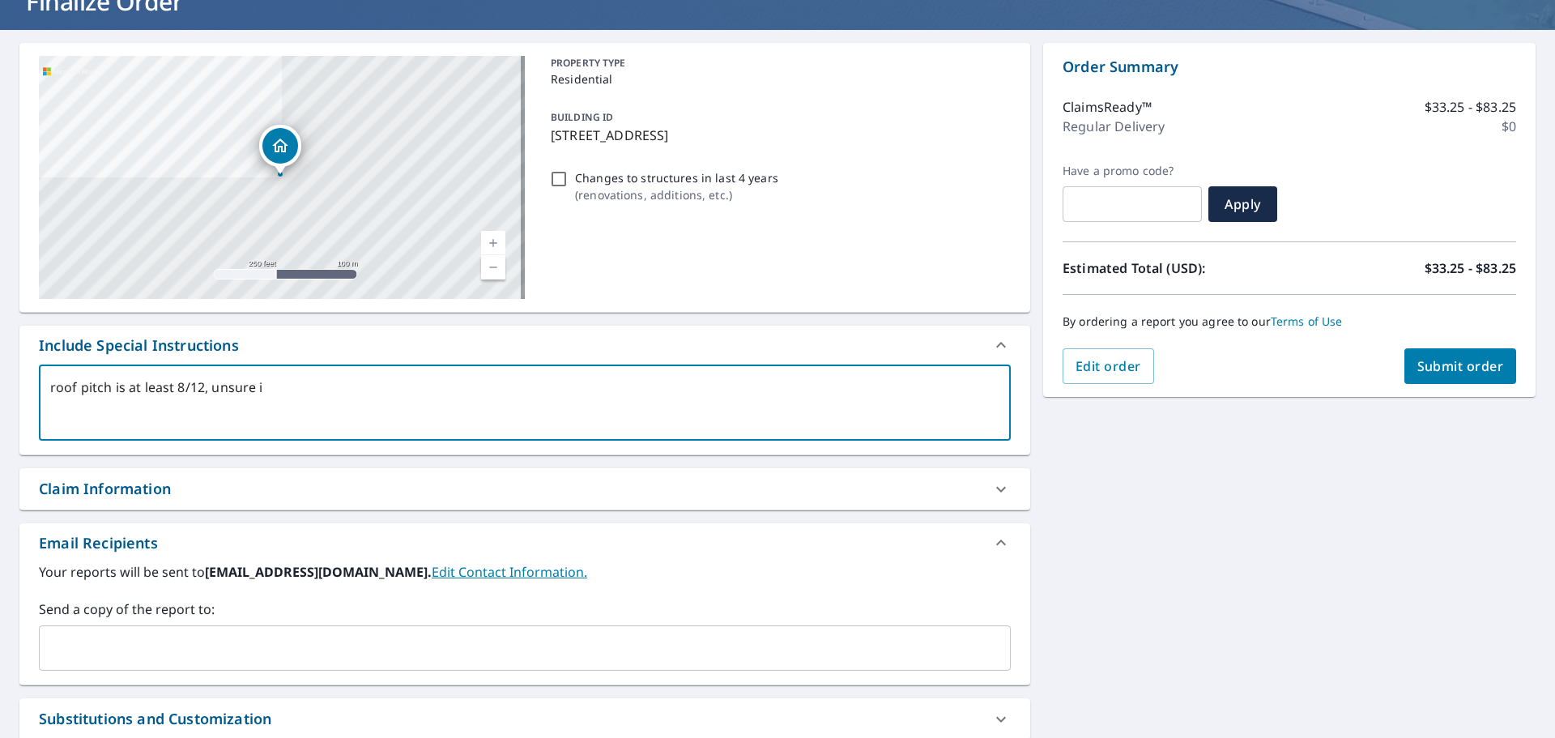
type textarea "x"
type textarea "roof pitch is at least 8/12, unsure if"
type textarea "x"
type textarea "roof pitch is at least 8/12, unsure if h"
type textarea "x"
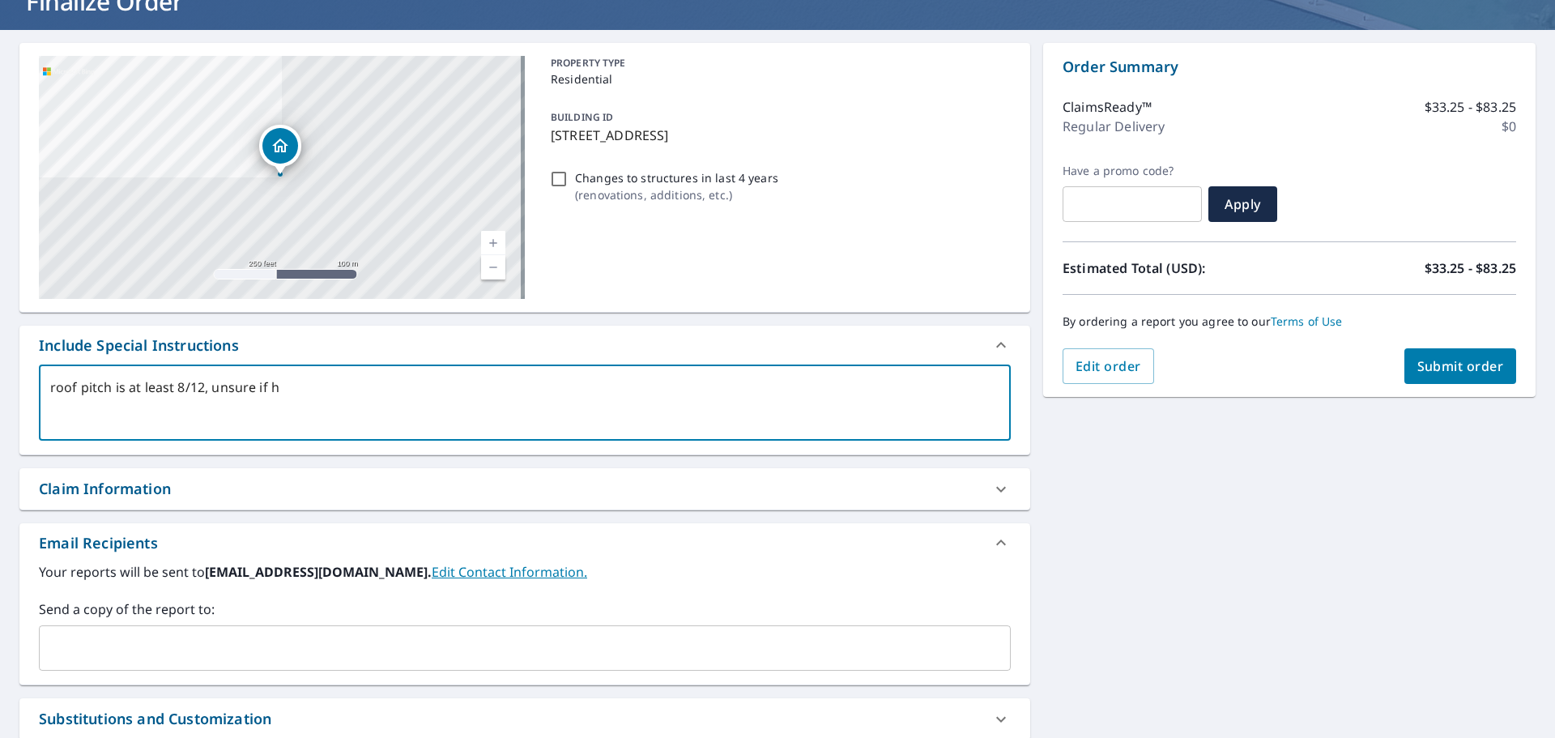
type textarea "roof pitch is at least 8/12, unsure if hi"
type textarea "x"
type textarea "roof pitch is at least 8/12, unsure if hig"
type textarea "x"
type textarea "roof pitch is at least 8/12, unsure if high"
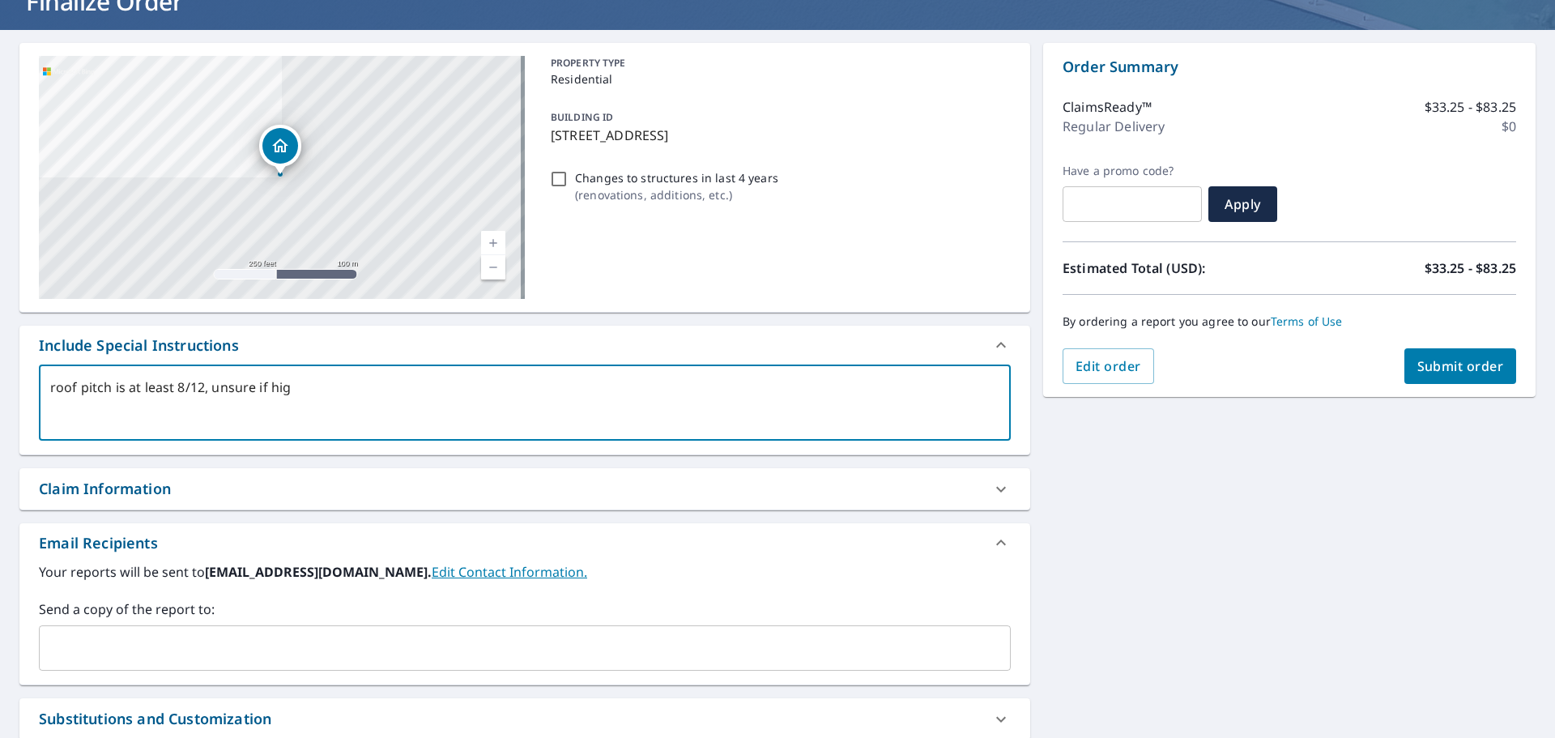
type textarea "x"
type textarea "roof pitch is at least 8/12, unsure if hig"
type textarea "x"
type textarea "roof pitch is at least 8/12, unsure if hi"
type textarea "x"
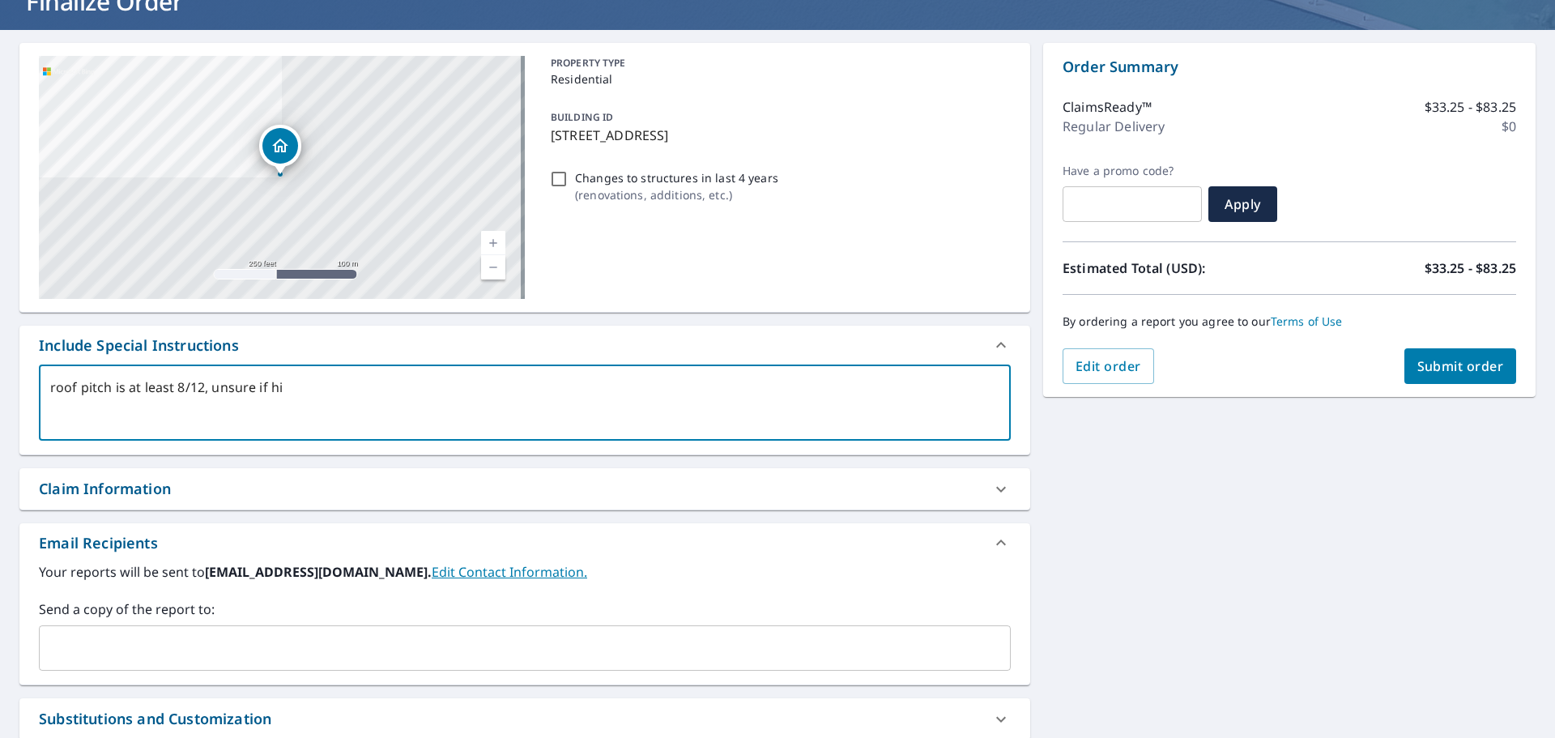
type textarea "roof pitch is at least 8/12, unsure if h"
type textarea "x"
type textarea "roof pitch is at least 8/12, unsure if"
type textarea "x"
type textarea "roof pitch is at least 8/12, unsure if m"
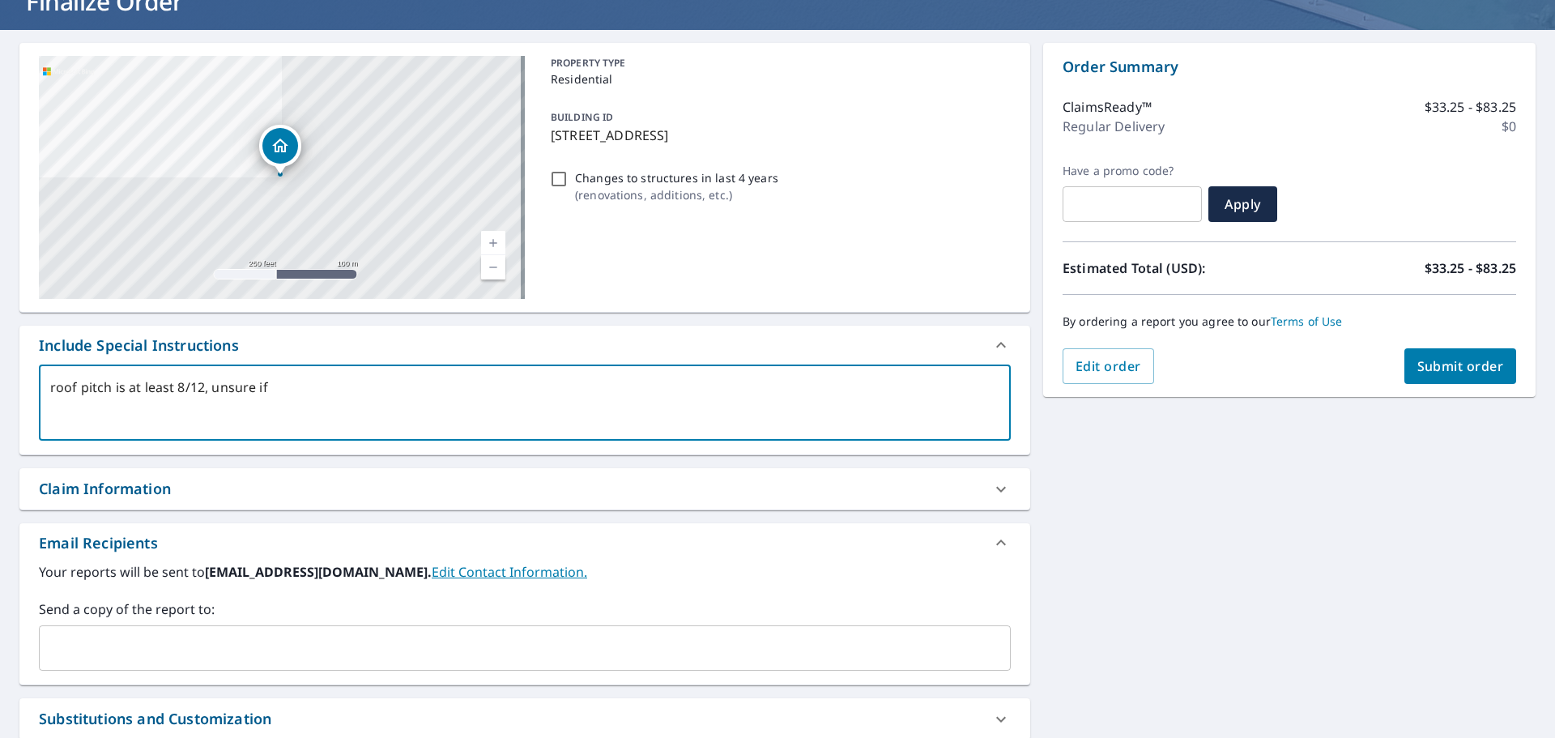
type textarea "x"
type textarea "roof pitch is at least 8/12, unsure if mo"
type textarea "x"
type textarea "roof pitch is at least 8/12, unsure if mor"
type textarea "x"
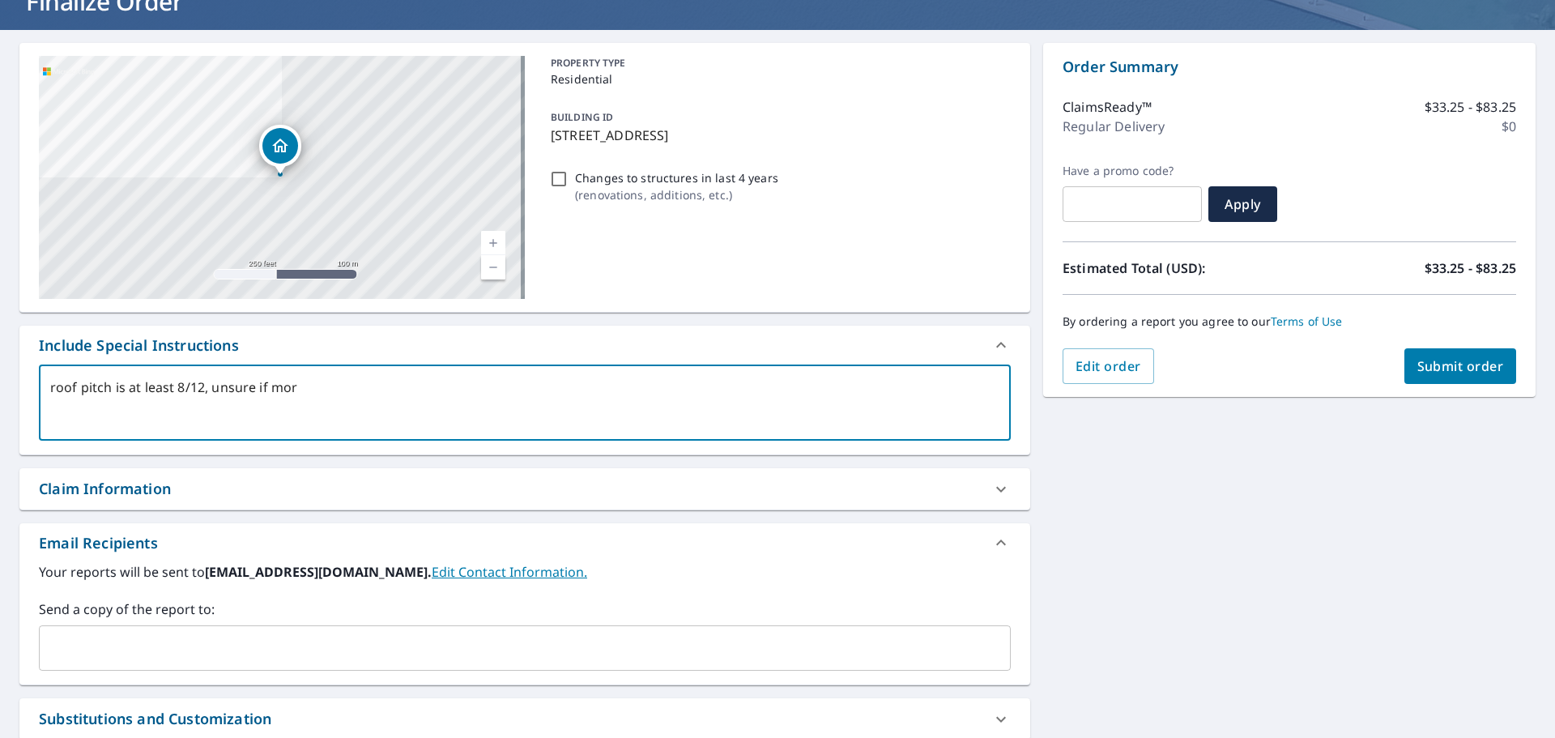
type textarea "roof pitch is at least 8/12, unsure if more"
type textarea "x"
type textarea "roof pitch is at least 8/12, unsure if more"
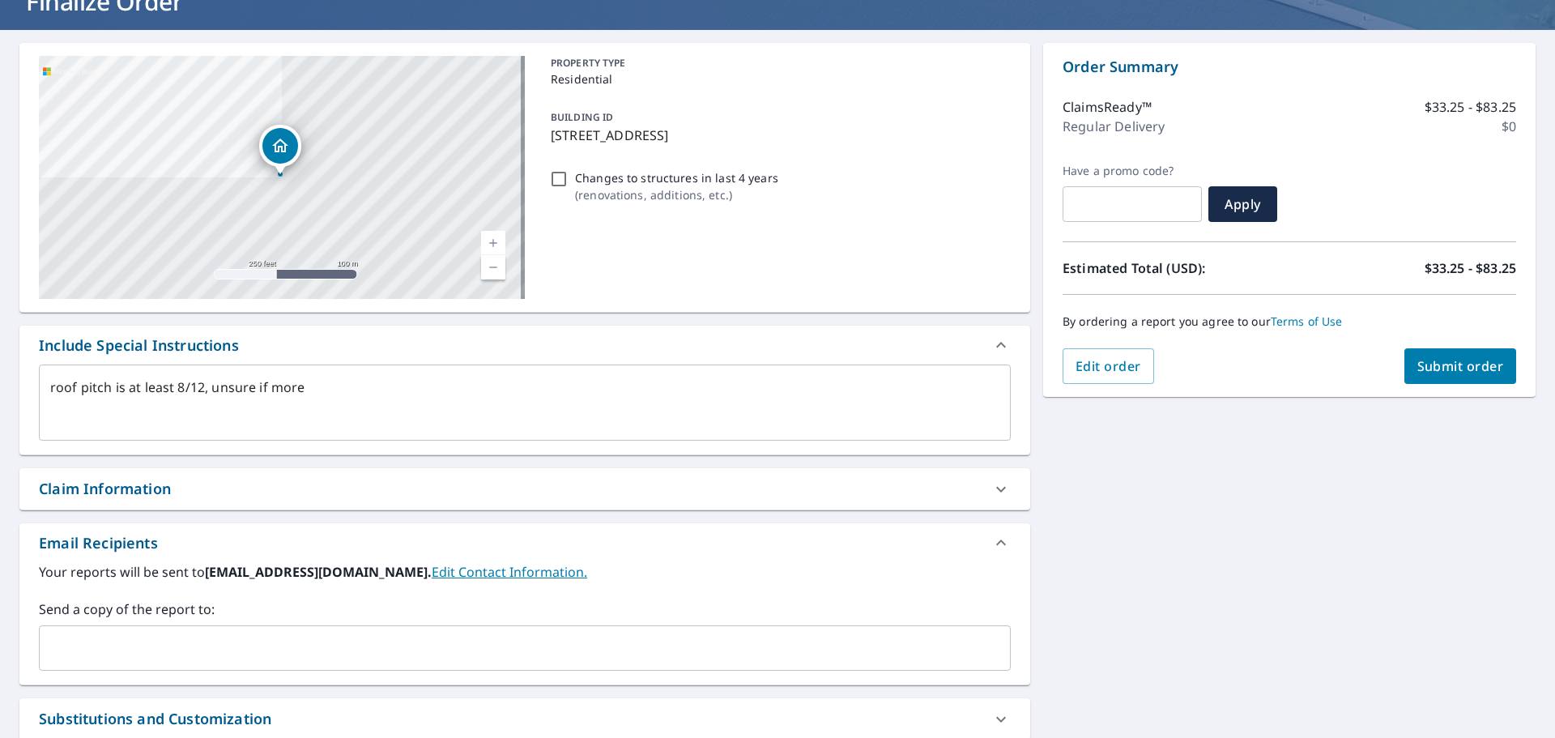
click at [571, 306] on div "[STREET_ADDRESS][PERSON_NAME] Aerial Road A standard road map Aerial A detailed…" at bounding box center [524, 178] width 1011 height 270
type textarea "x"
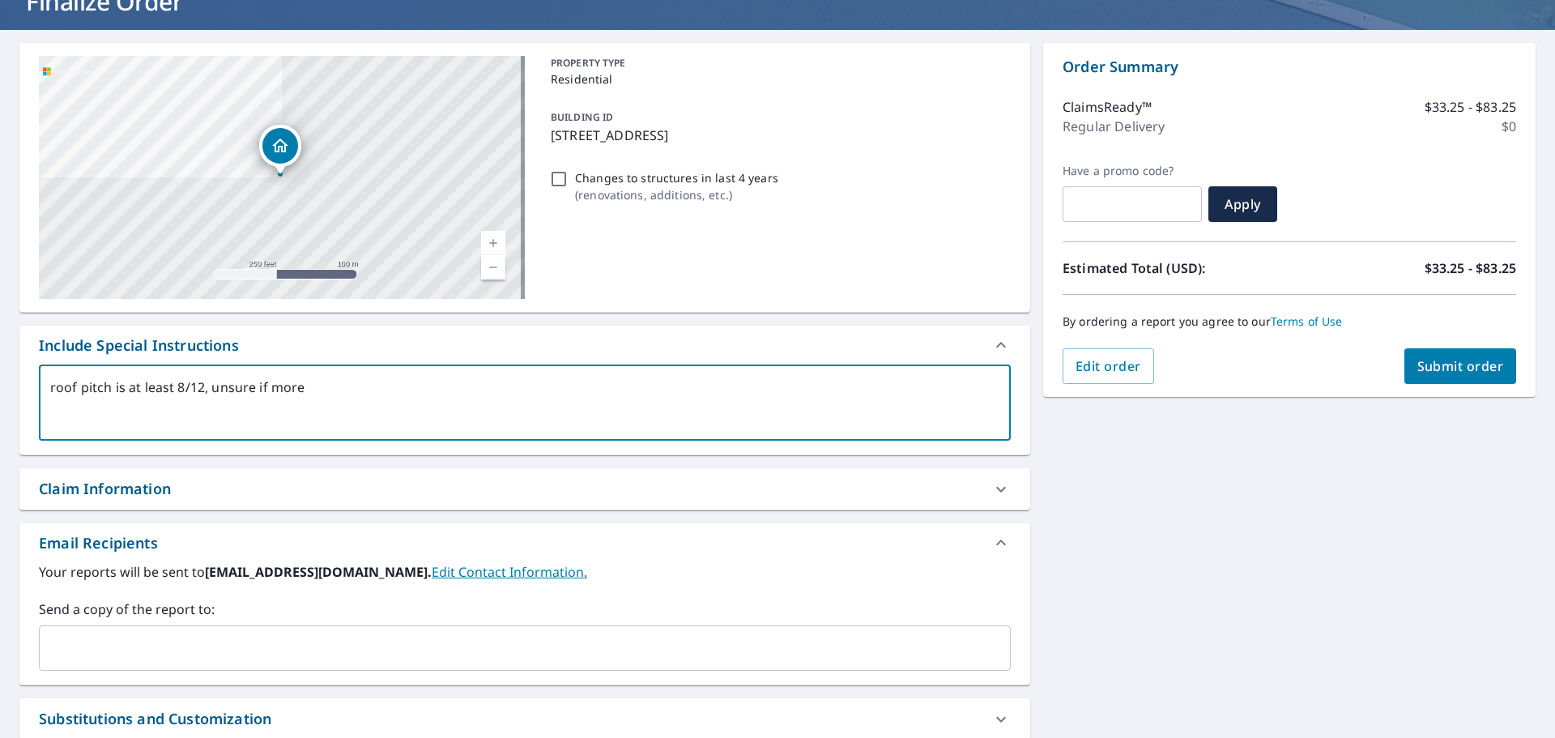
drag, startPoint x: 237, startPoint y: 387, endPoint x: 204, endPoint y: 390, distance: 33.4
click at [204, 390] on textarea "roof pitch is at least 8/12, unsure if more" at bounding box center [524, 403] width 949 height 46
type textarea "roof pitch is at least 8/12"
type textarea "x"
type textarea "roof pitch is at least 8/12"
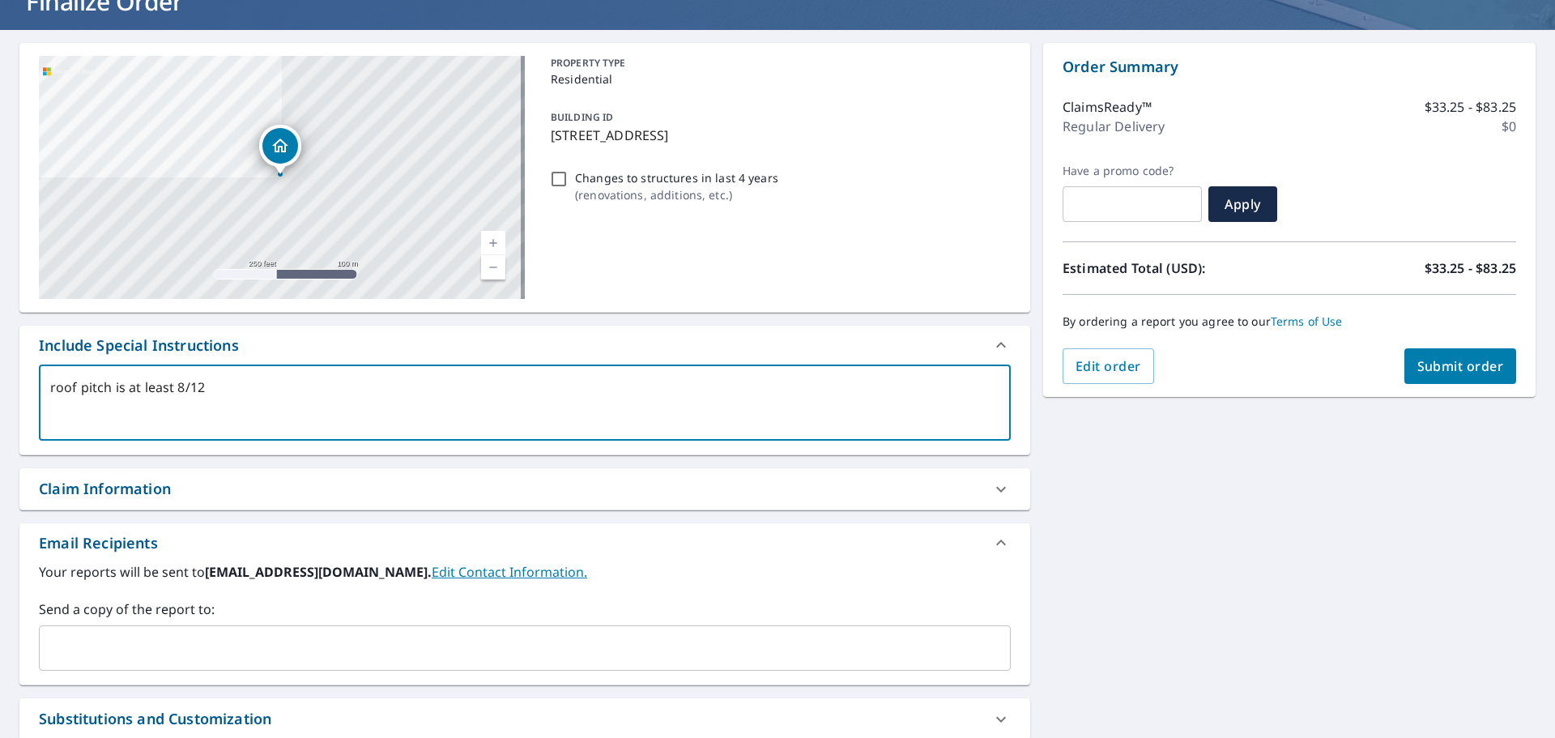
type textarea "x"
type textarea "roof pitch is at least 8/12 o"
type textarea "x"
type textarea "roof pitch is at least 8/12 on"
type textarea "x"
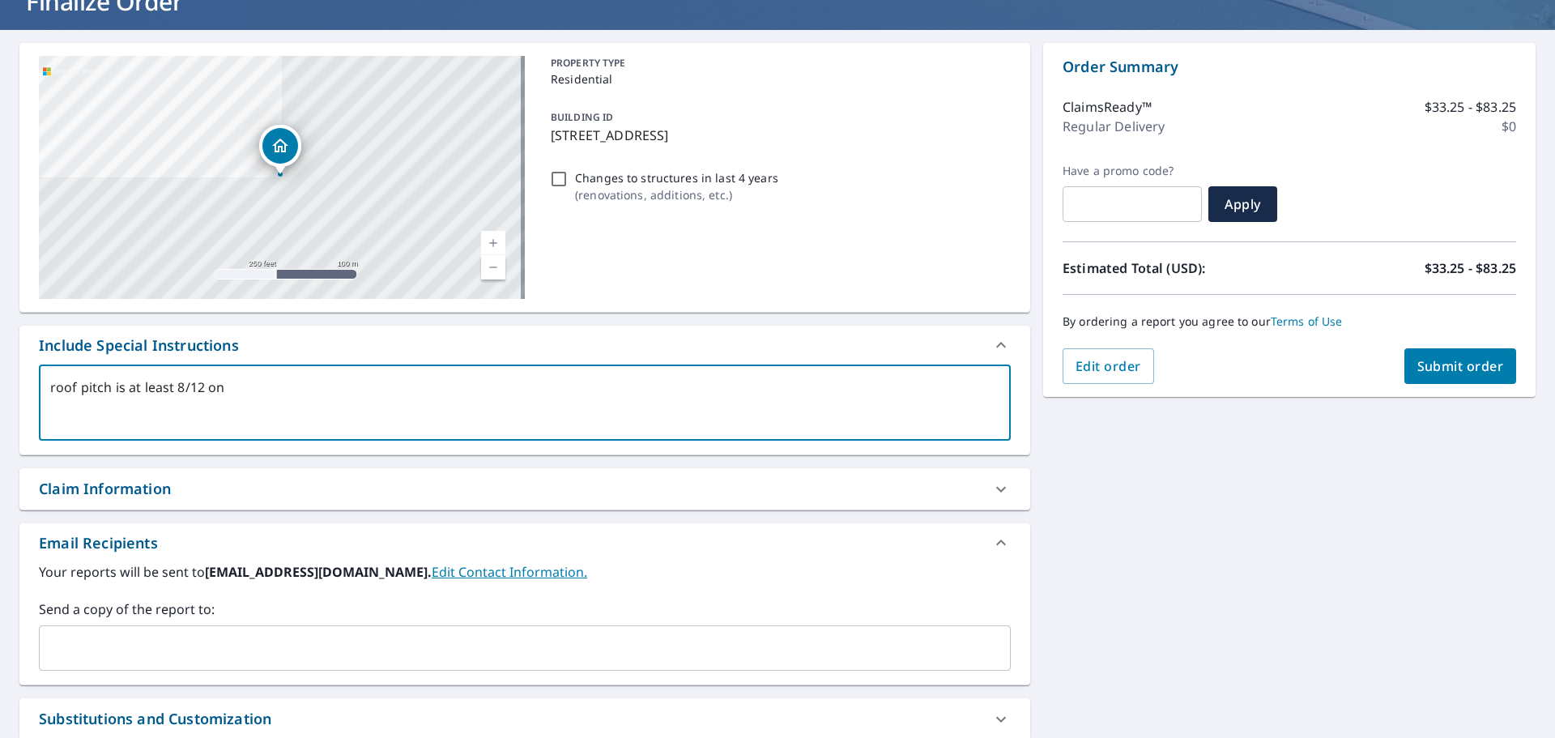
type textarea "roof pitch is at least 8/12 on"
type textarea "x"
type textarea "roof pitch is at least 8/12 on f"
type textarea "x"
type textarea "roof pitch is at least 8/12 on fr"
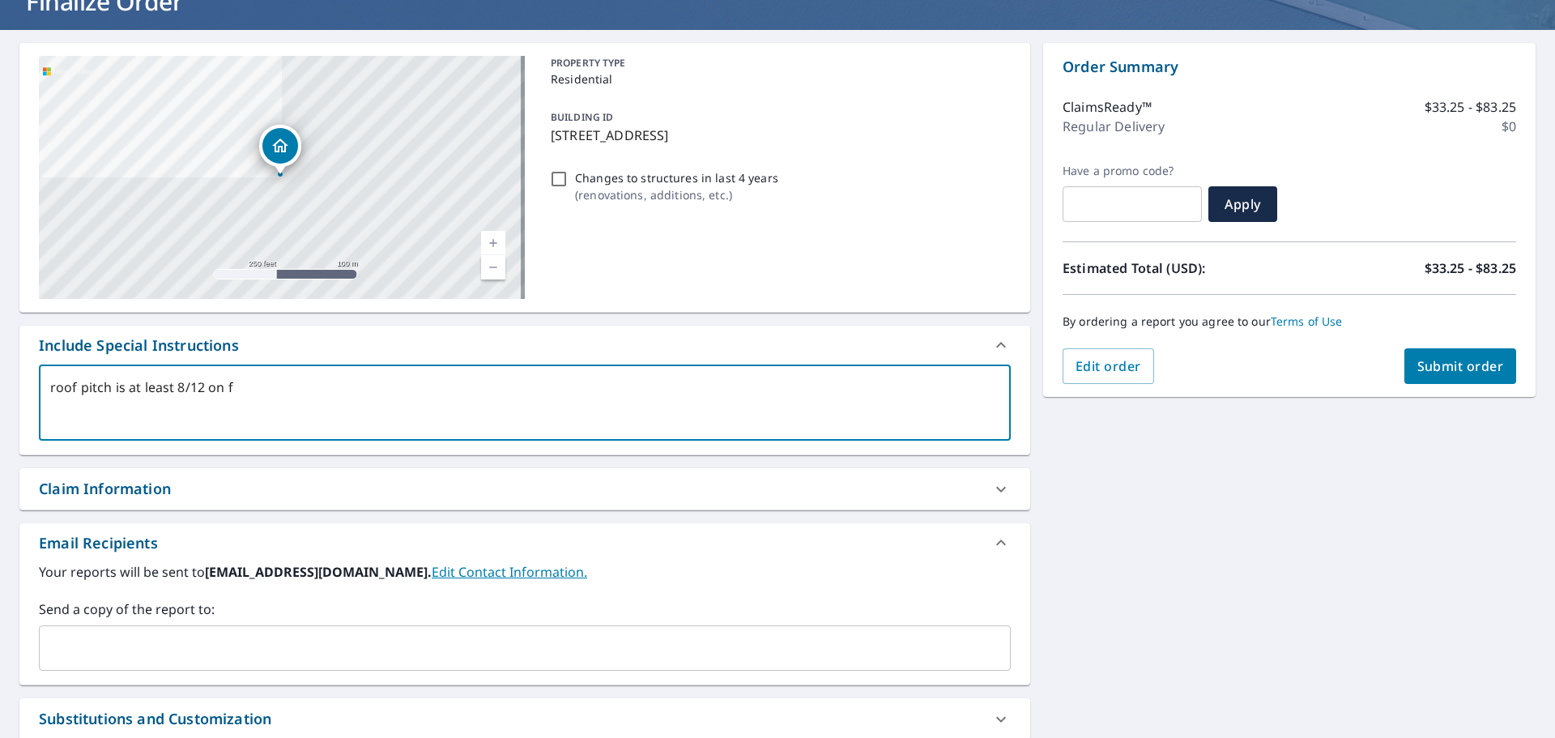
type textarea "x"
type textarea "roof pitch is at least 8/12 on fro"
type textarea "x"
type textarea "roof pitch is at least 8/12 on fron"
type textarea "x"
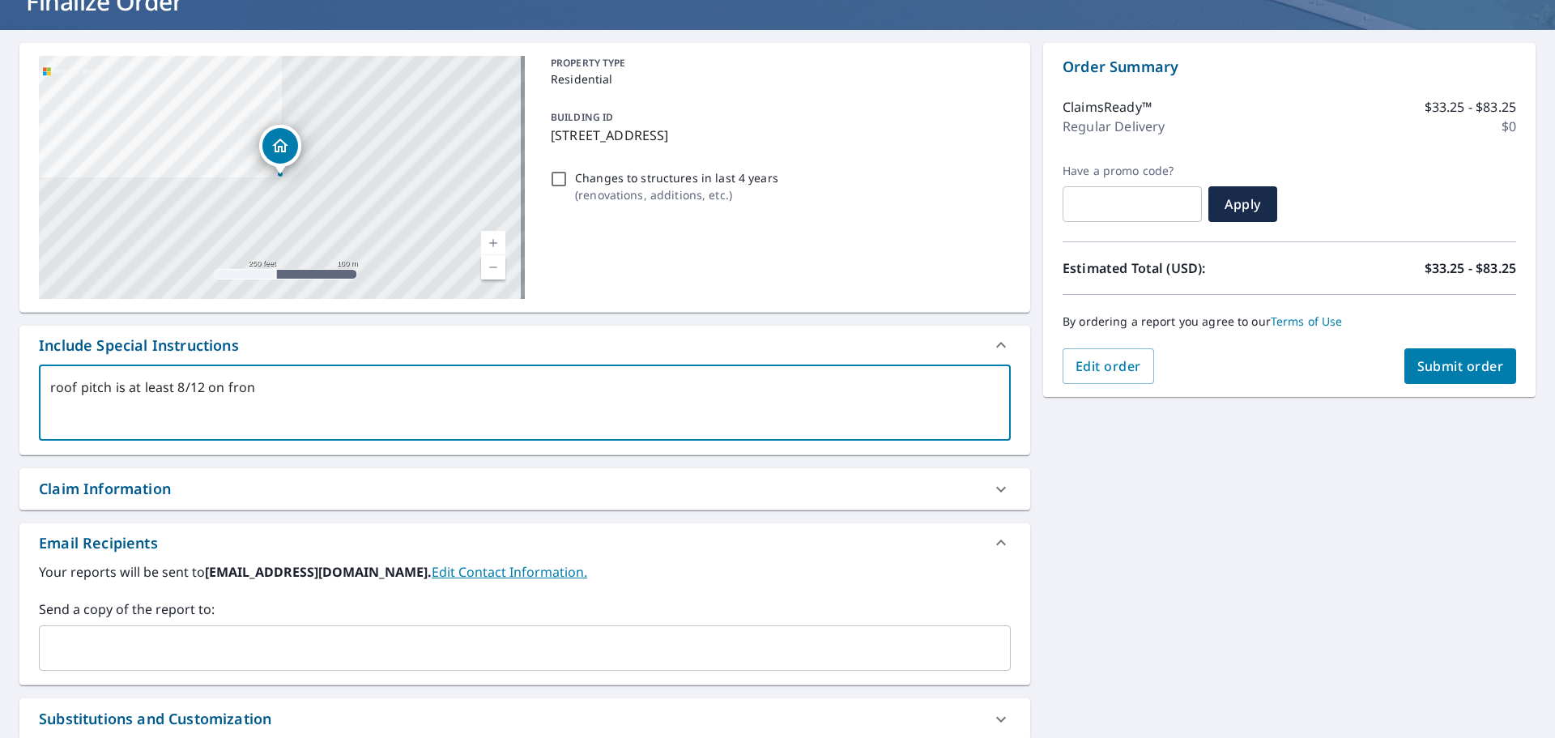
type textarea "roof pitch is at least 8/12 on front"
type textarea "x"
type textarea "roof pitch is at least 8/12 on front"
type textarea "x"
type textarea "roof pitch is at least 8/12 on front f"
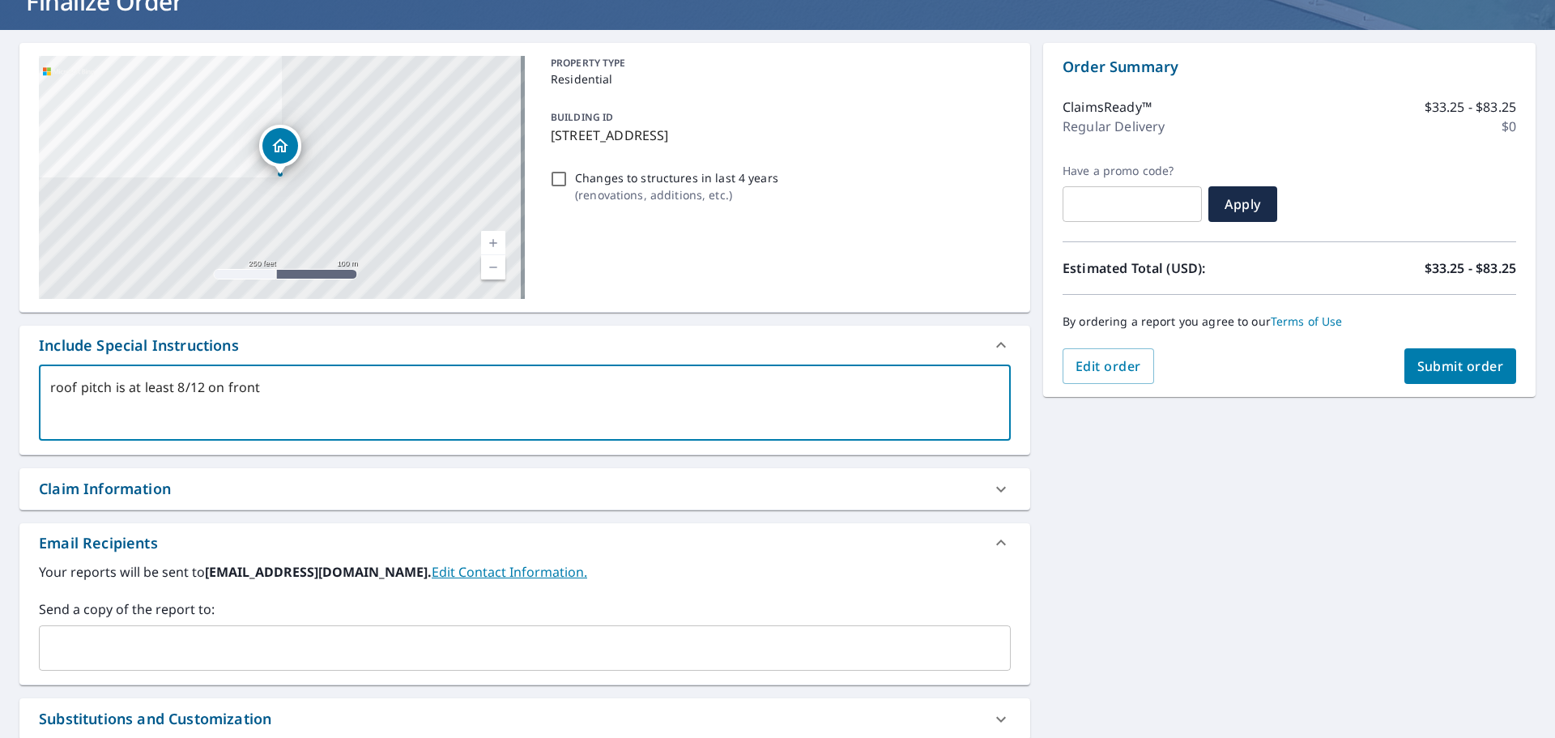
type textarea "x"
type textarea "roof pitch is at least 8/12 on front fa"
type textarea "x"
type textarea "roof pitch is at least 8/12 on front fac"
type textarea "x"
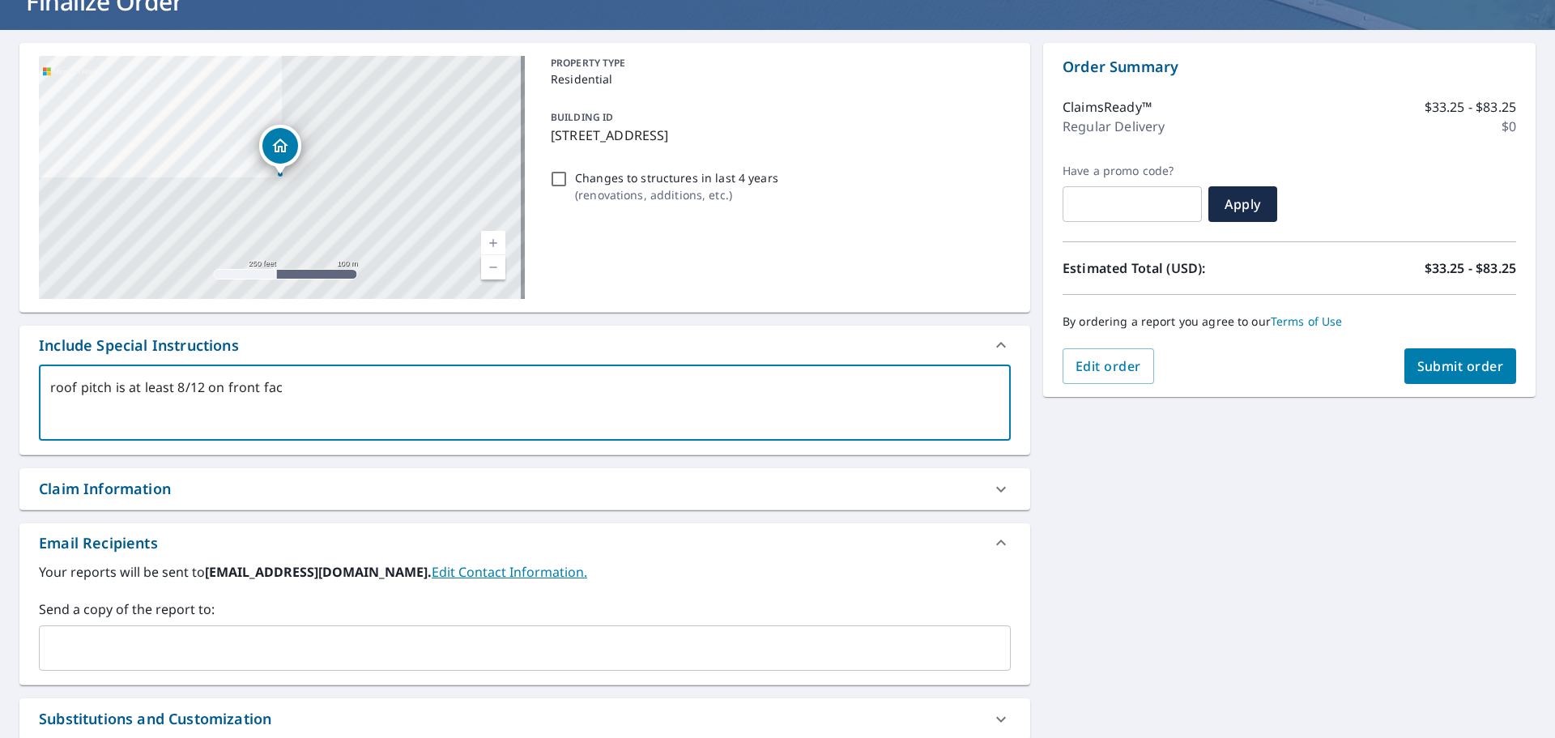
type textarea "roof pitch is at least 8/12 on front face"
type textarea "x"
type textarea "roof pitch is at least 8/12 on front facet"
type textarea "x"
type textarea "roof pitch is at least 8/12 on front face"
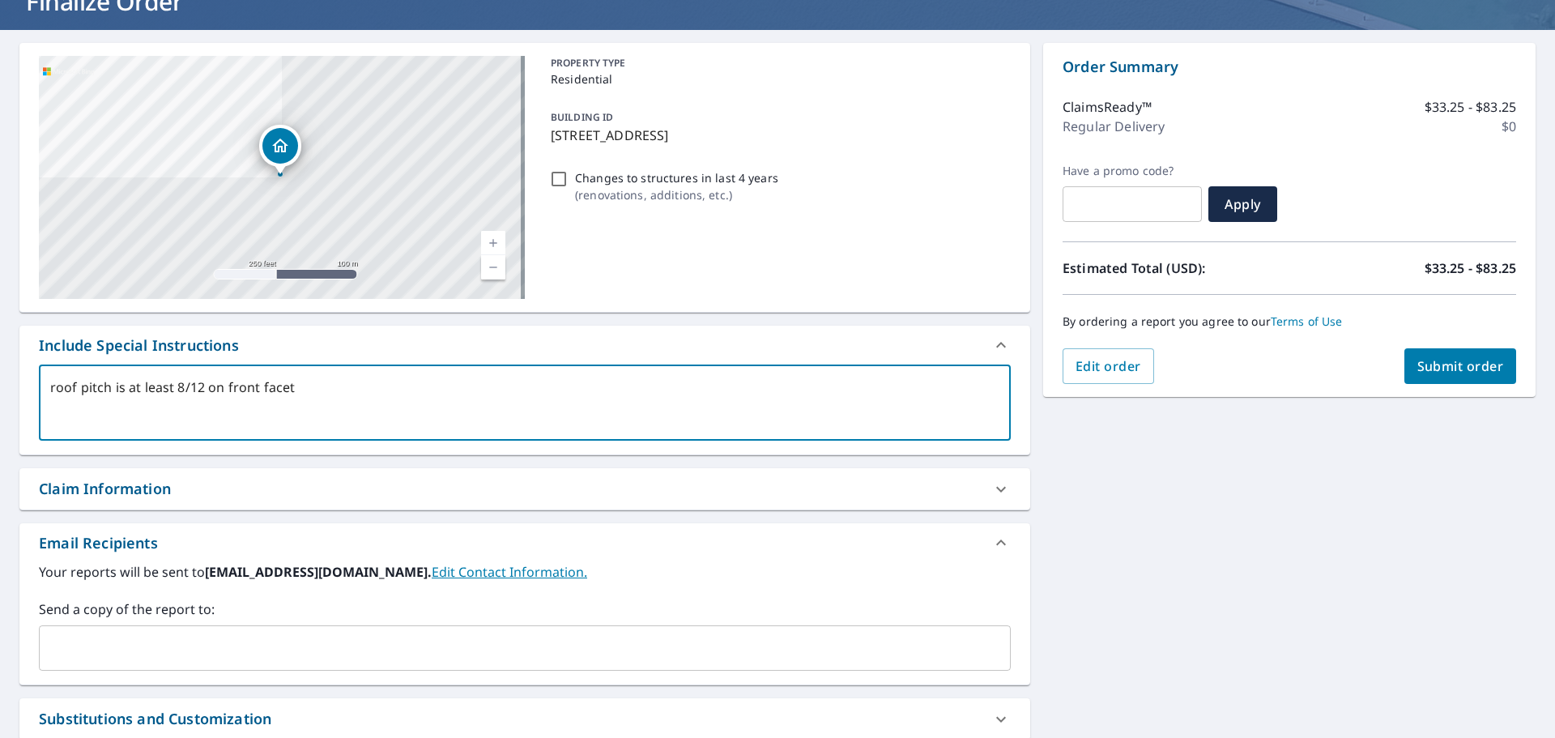
type textarea "x"
type textarea "roof pitch is at least 8/12 on front fac"
type textarea "x"
type textarea "roof pitch is at least 8/12 on front fa"
type textarea "x"
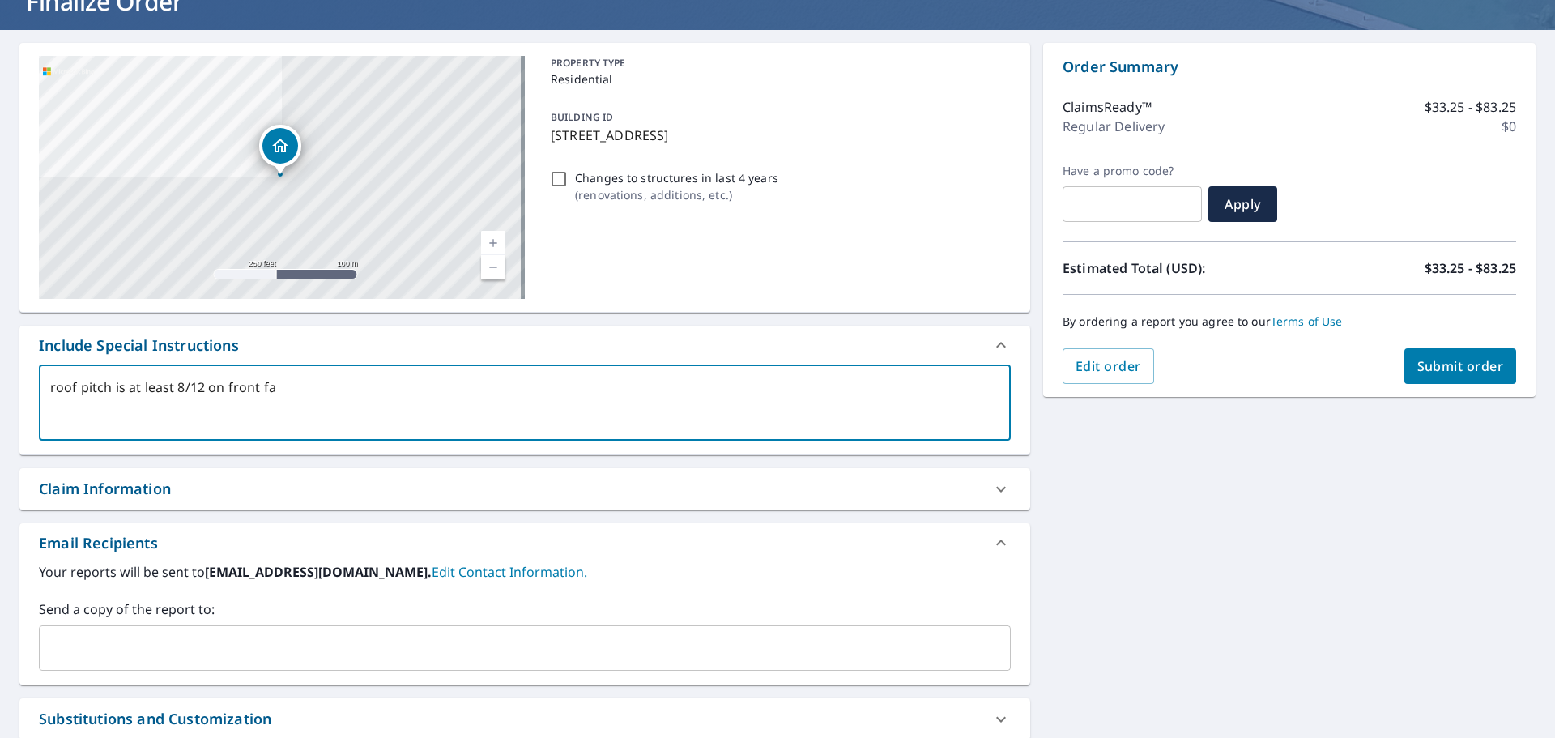
type textarea "roof pitch is at least 8/12 on front f"
type textarea "x"
type textarea "roof pitch is at least 8/12 on front"
type textarea "x"
type textarea "roof pitch is at least 8/12 on front"
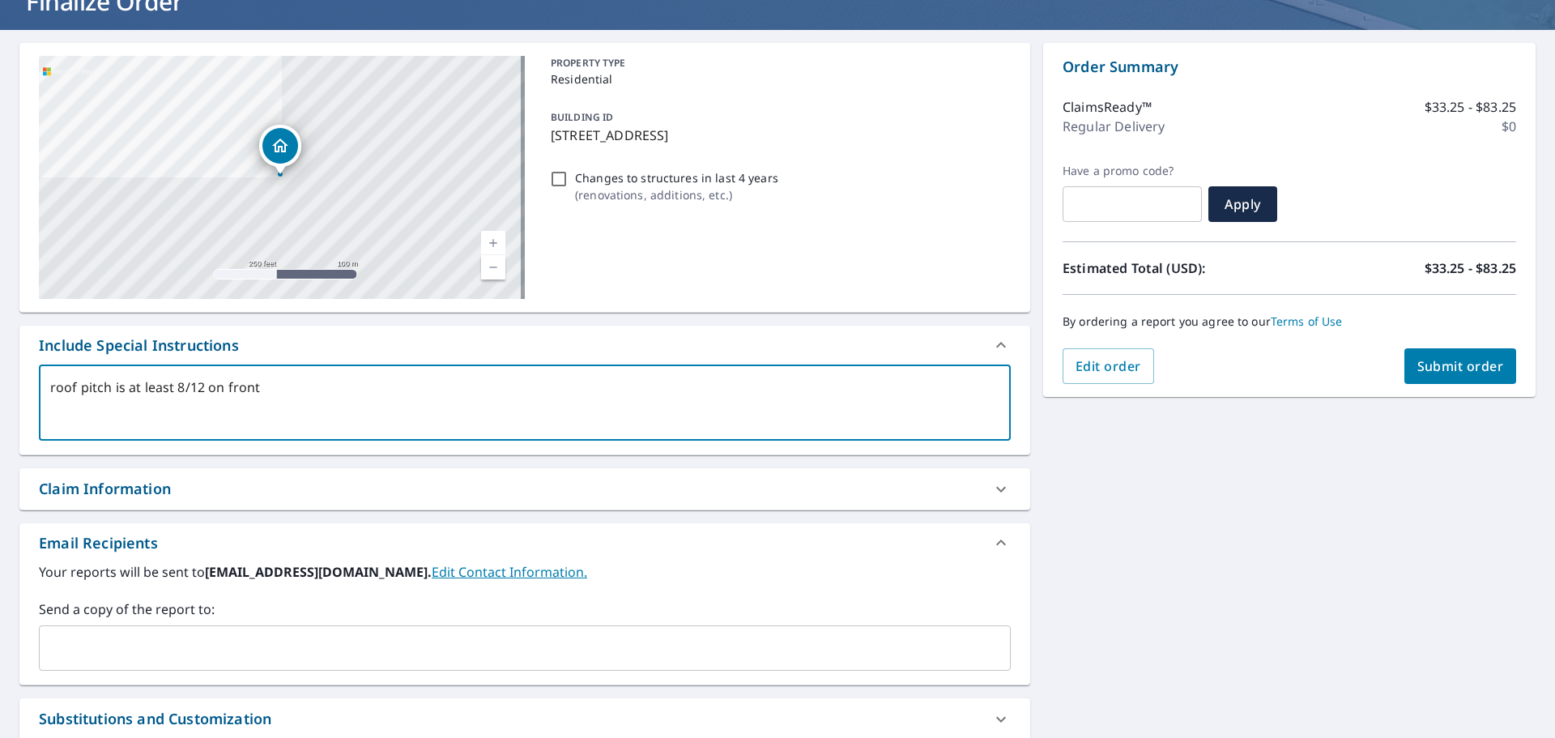
type textarea "x"
type textarea "roof pitch is at least 8/12 on fron"
type textarea "x"
type textarea "roof pitch is at least 8/12 on fro"
type textarea "x"
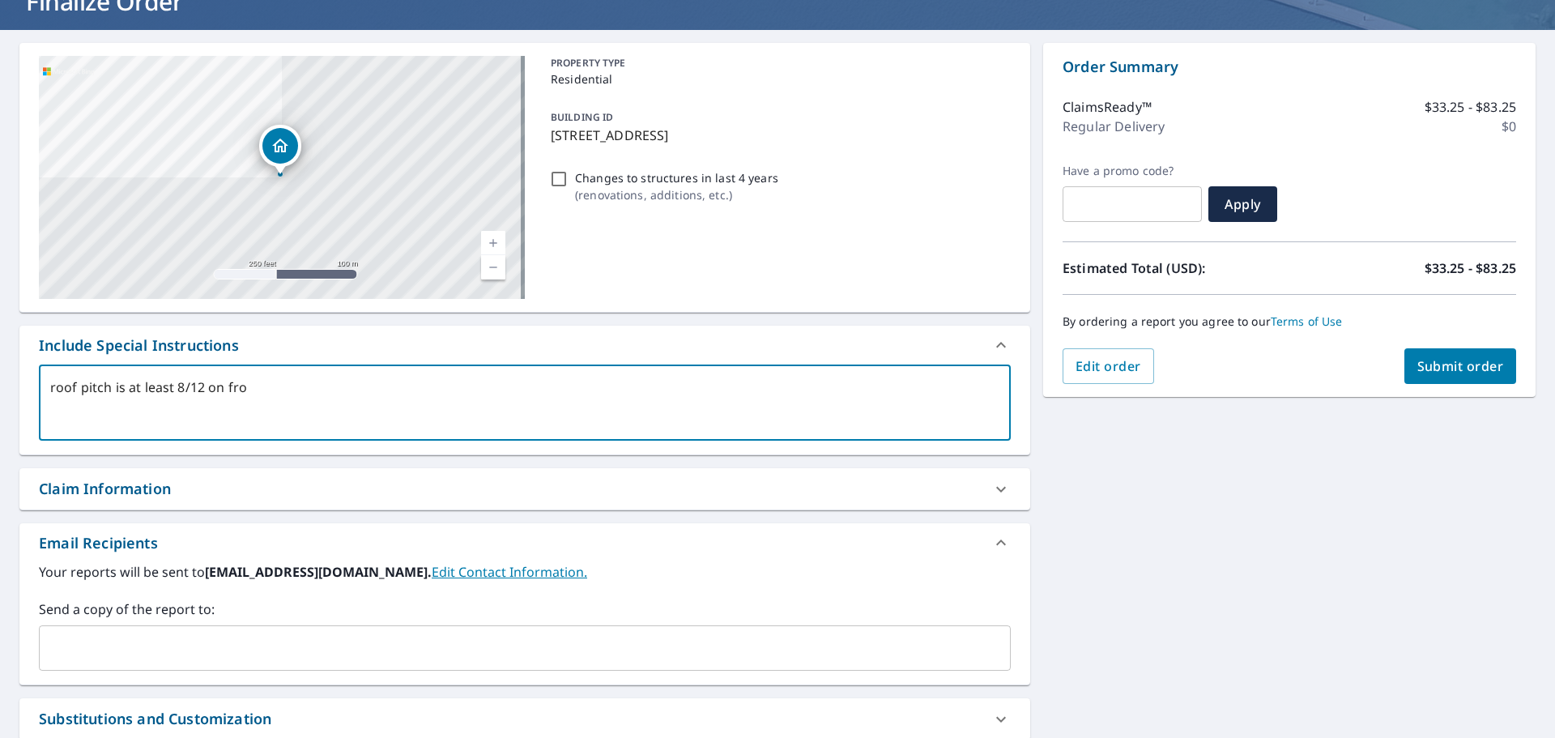
type textarea "roof pitch is at least 8/12 on fr"
type textarea "x"
type textarea "roof pitch is at least 8/12 on f"
type textarea "x"
type textarea "roof pitch is at least 8/12 on"
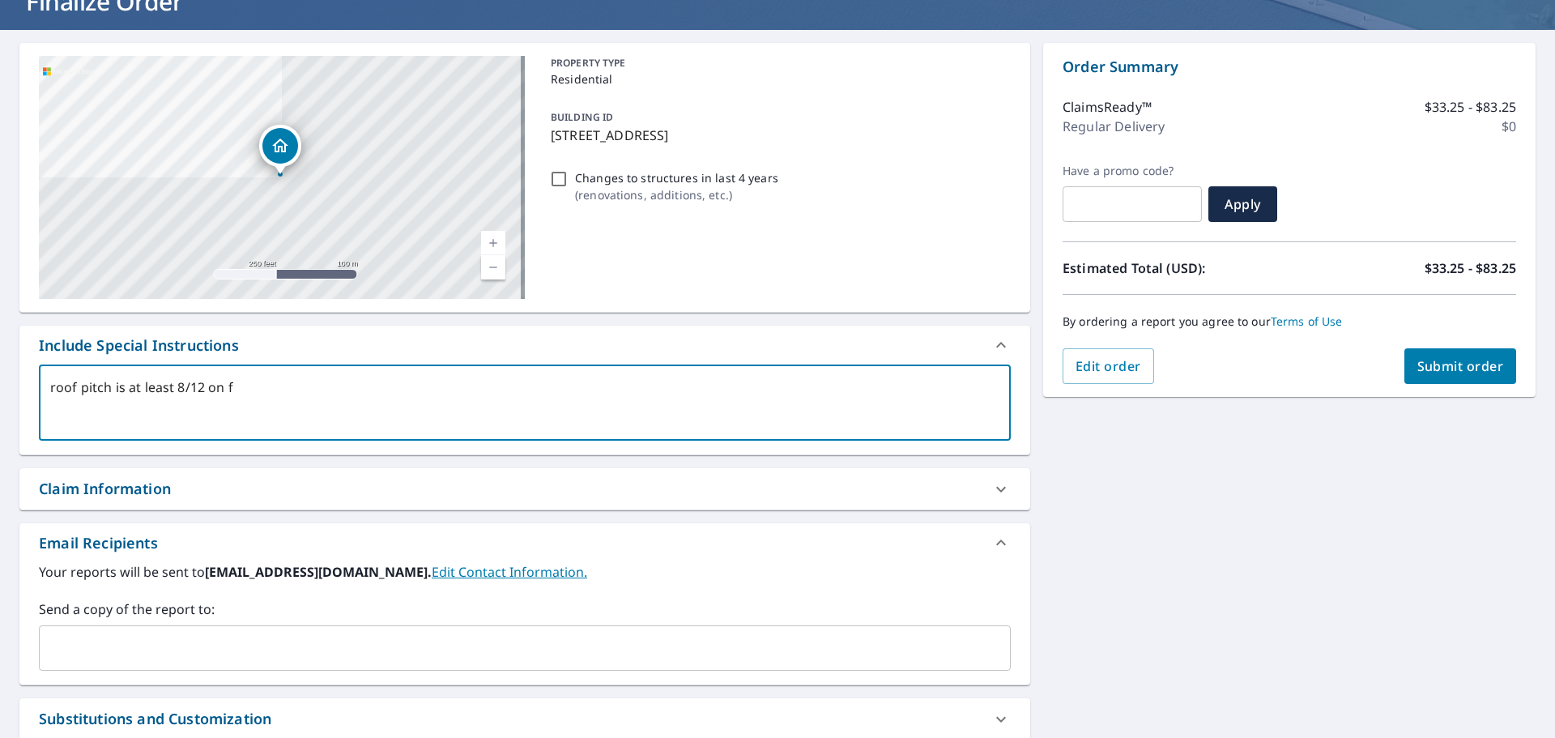
type textarea "x"
type textarea "roof pitch is at least 8/12 on"
type textarea "x"
type textarea "roof pitch is at least 8/12 o"
type textarea "x"
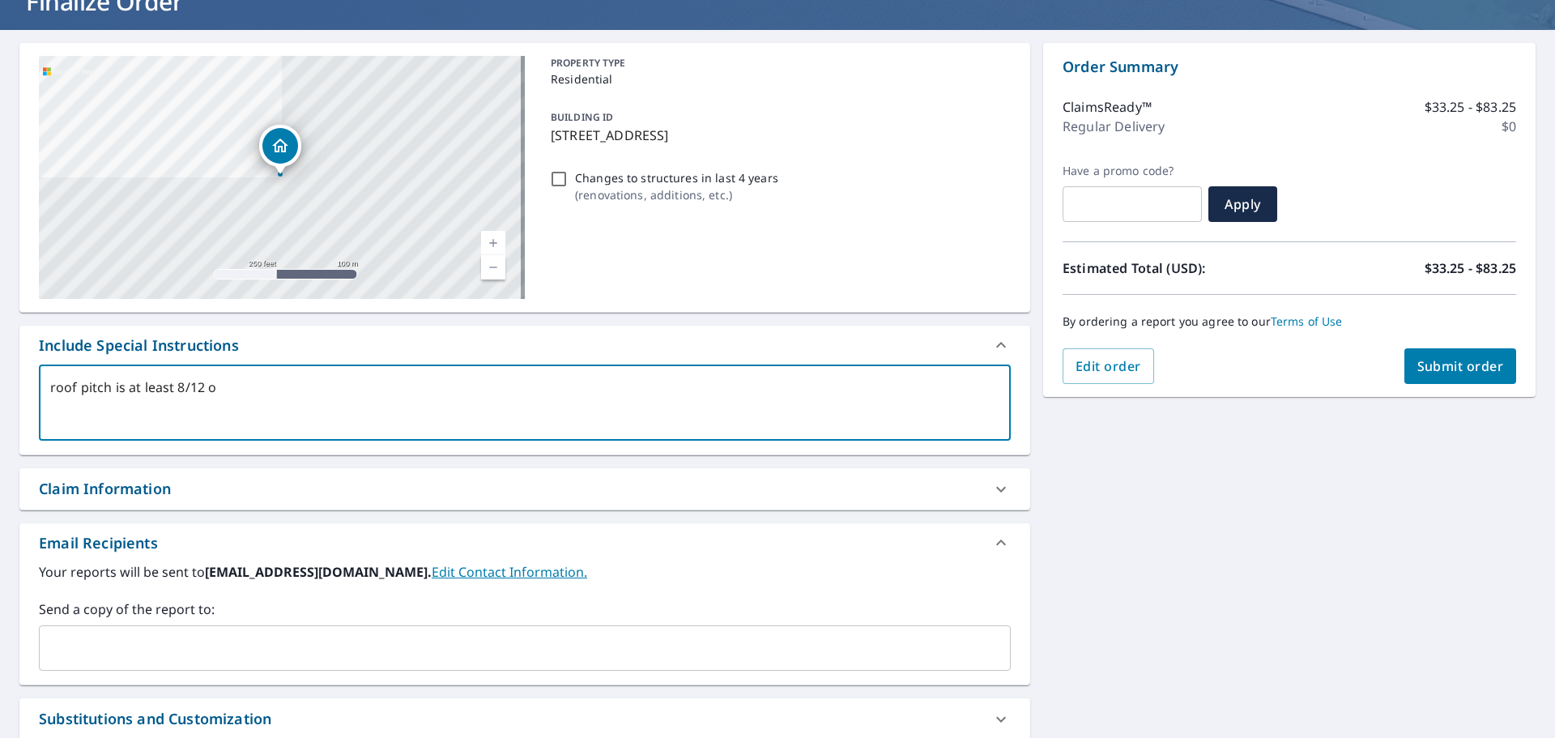
type textarea "roof pitch is at least 8/12"
type textarea "x"
type textarea "roof pitch is at least 8/12"
type textarea "x"
type textarea "roof pitch is at least 8/12,"
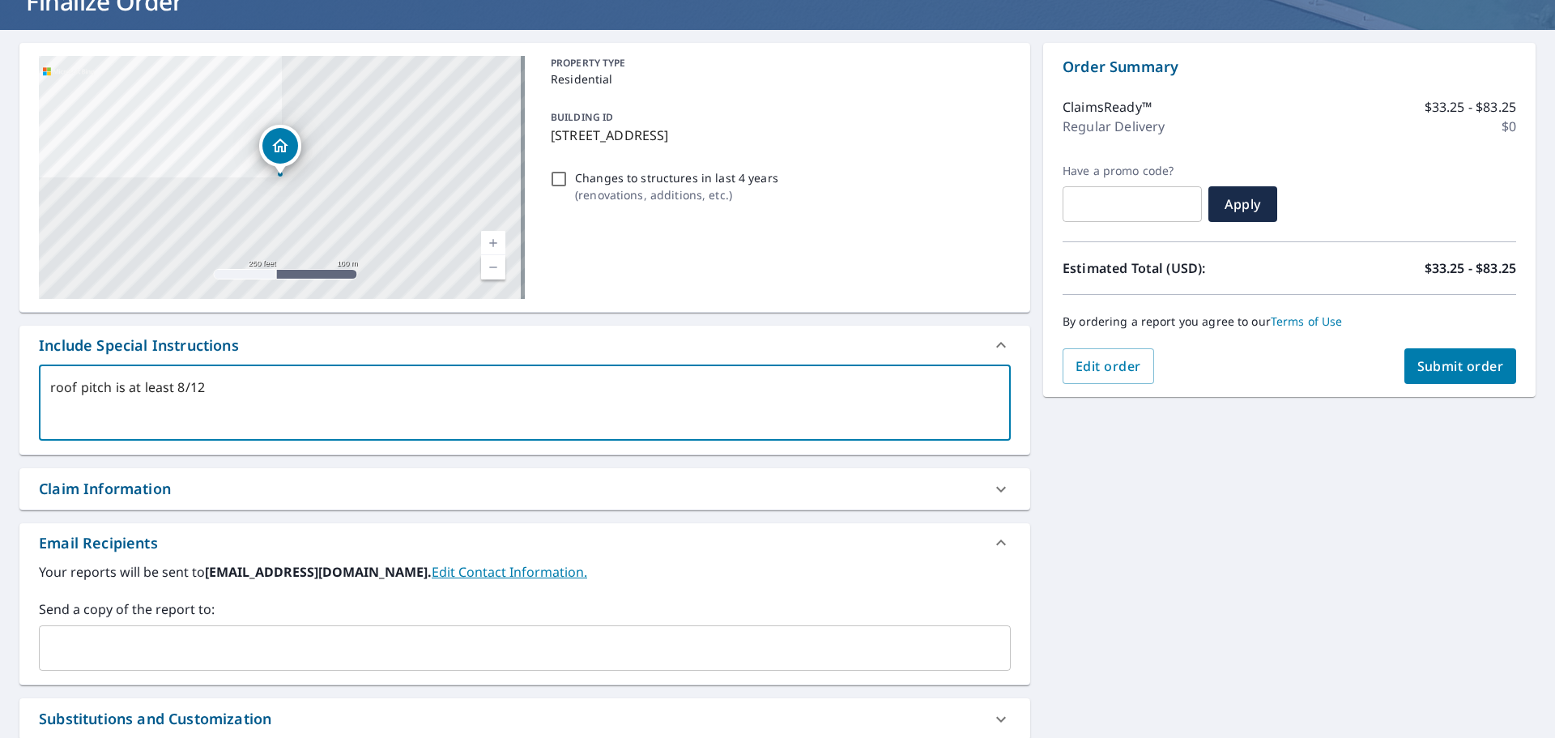
type textarea "x"
type textarea "roof pitch is at least 8/12,"
type textarea "x"
type textarea "roof pitch is at least 8/12, m"
type textarea "x"
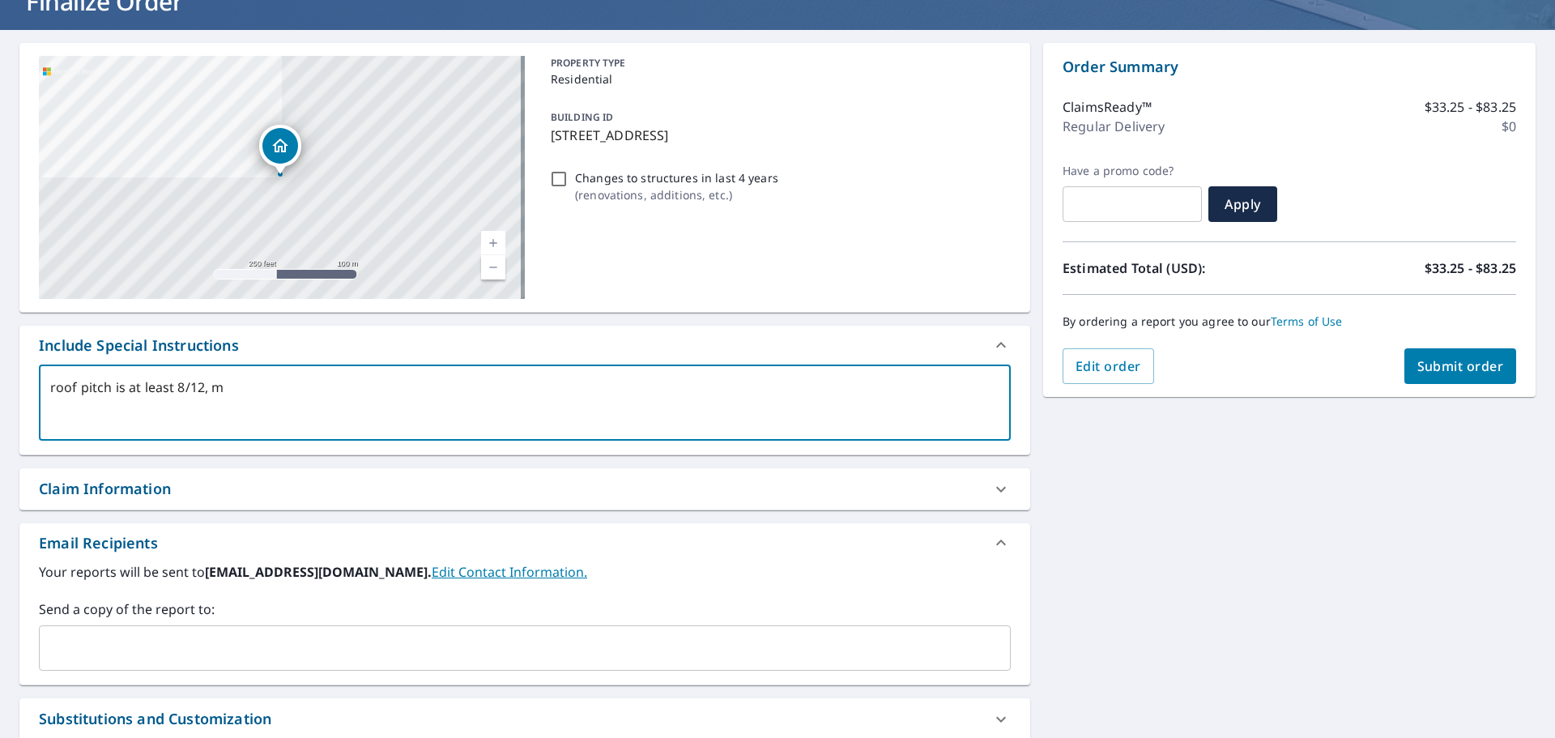
type textarea "roof pitch is at least 8/12, ma"
type textarea "x"
type textarea "roof pitch is at least 8/12, may"
type textarea "x"
type textarea "roof pitch is at least 8/12, mayb"
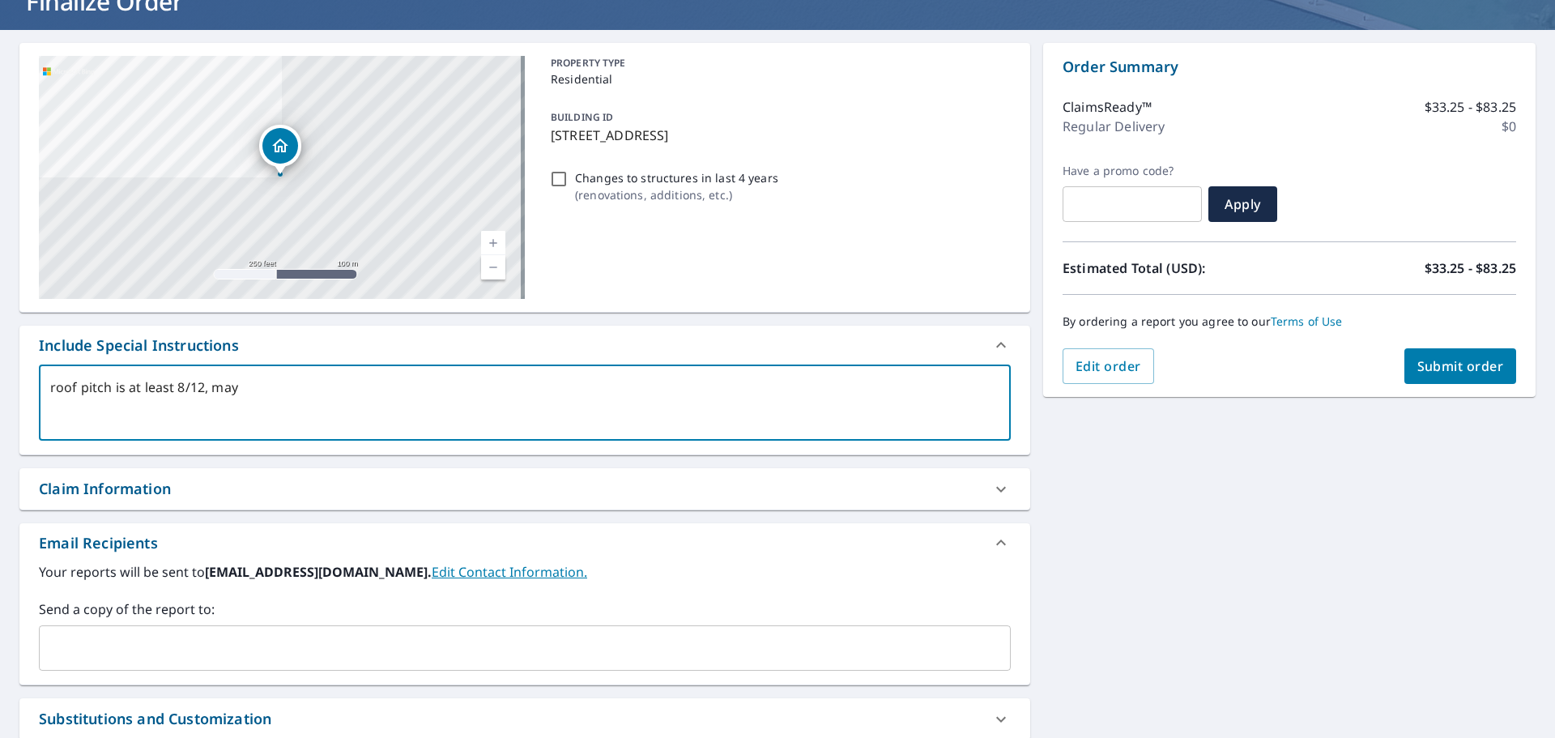
type textarea "x"
type textarea "roof pitch is at least 8/12, maybe"
type textarea "x"
type textarea "roof pitch is at least 8/12, maybe"
type textarea "x"
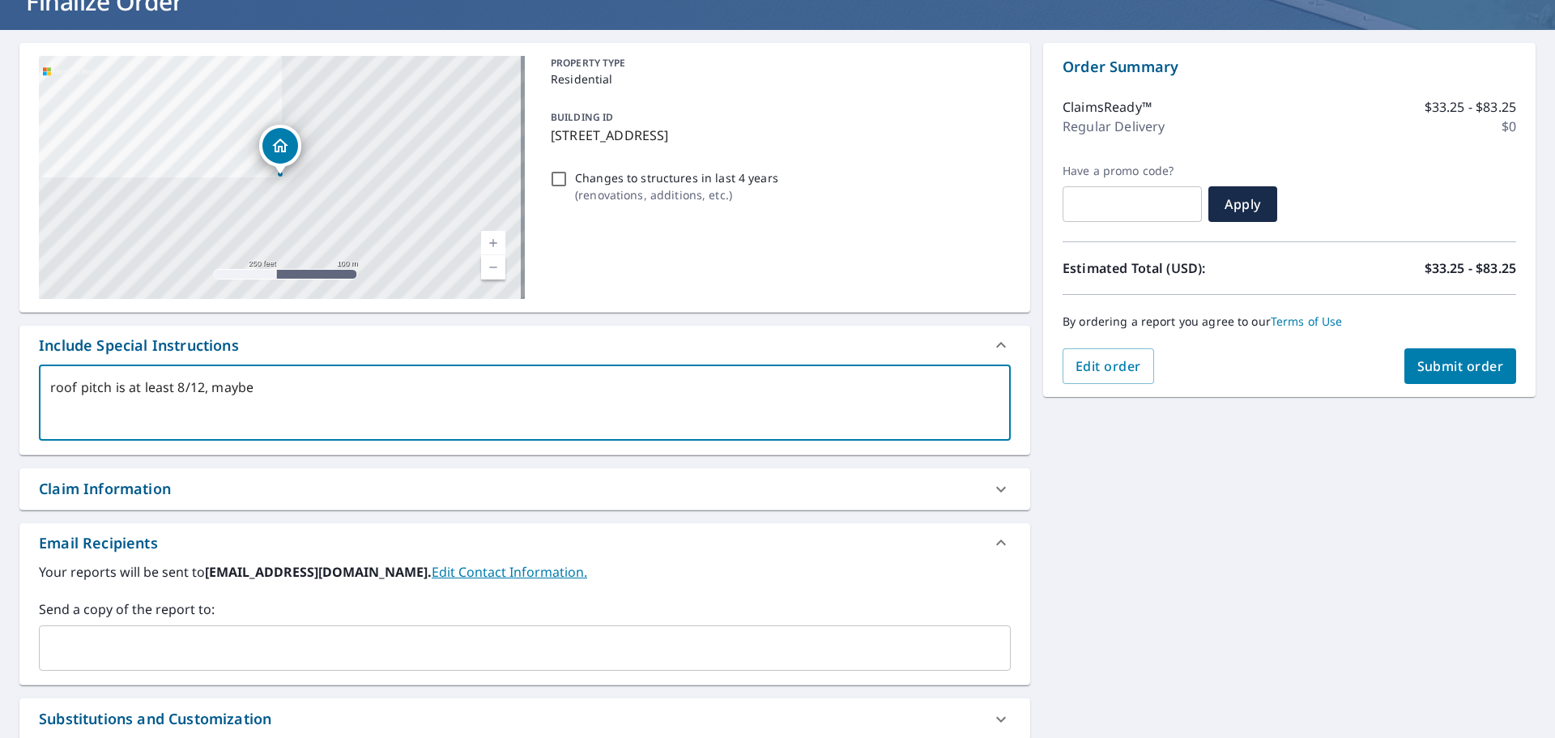
type textarea "roof pitch is at least 8/12, maybe m"
type textarea "x"
type textarea "roof pitch is at least 8/12, maybe mor"
type textarea "x"
type textarea "roof pitch is at least 8/12, maybe more"
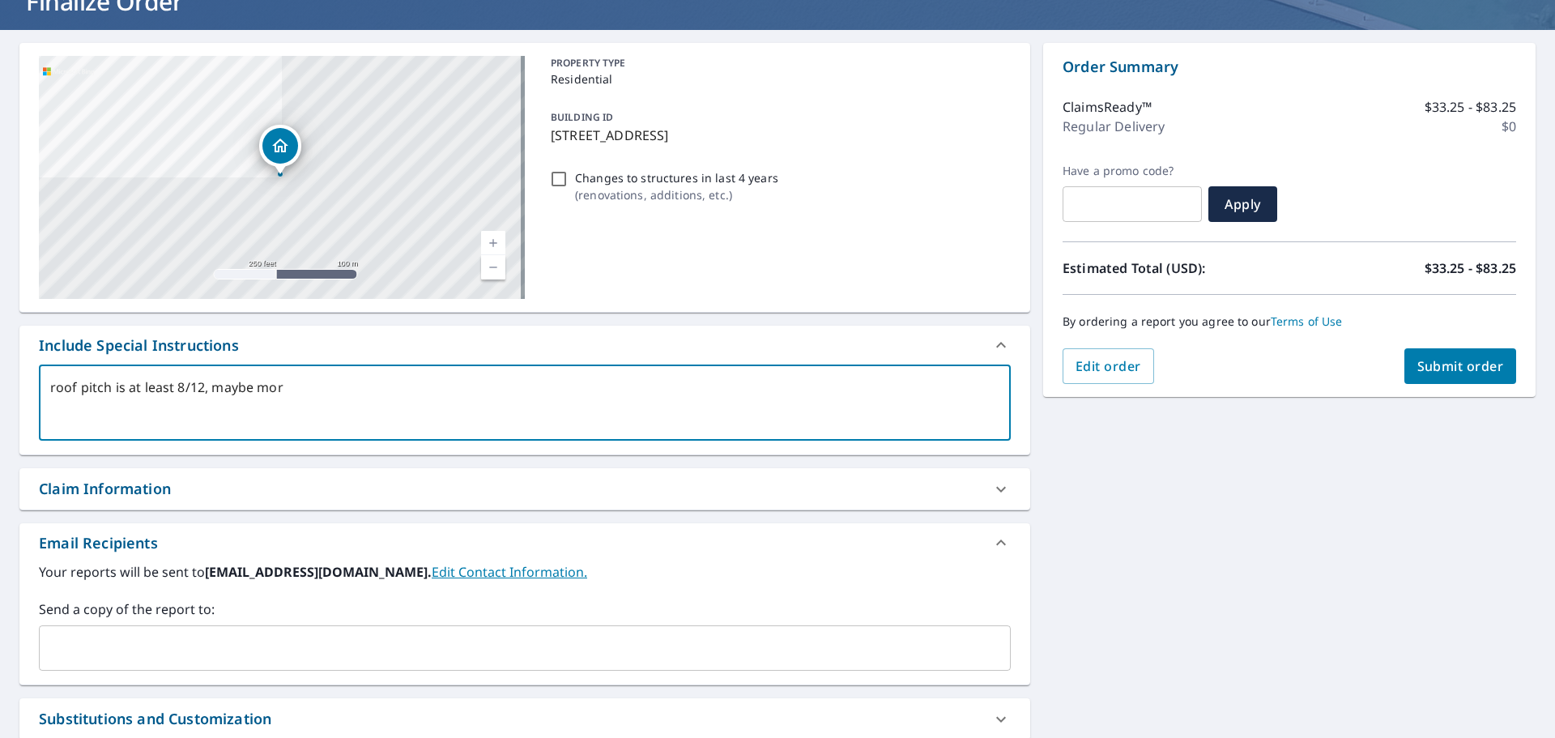
type textarea "x"
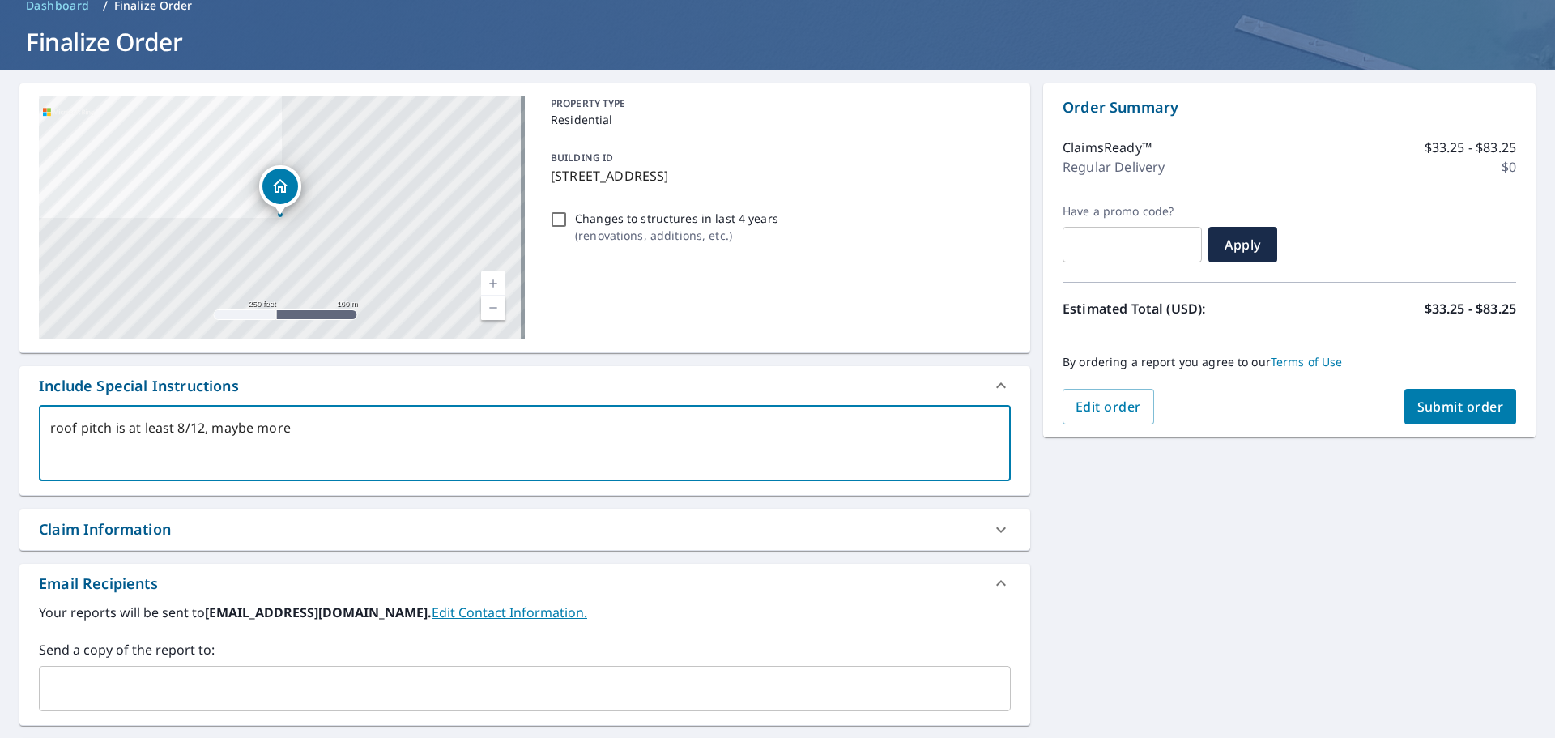
scroll to position [0, 0]
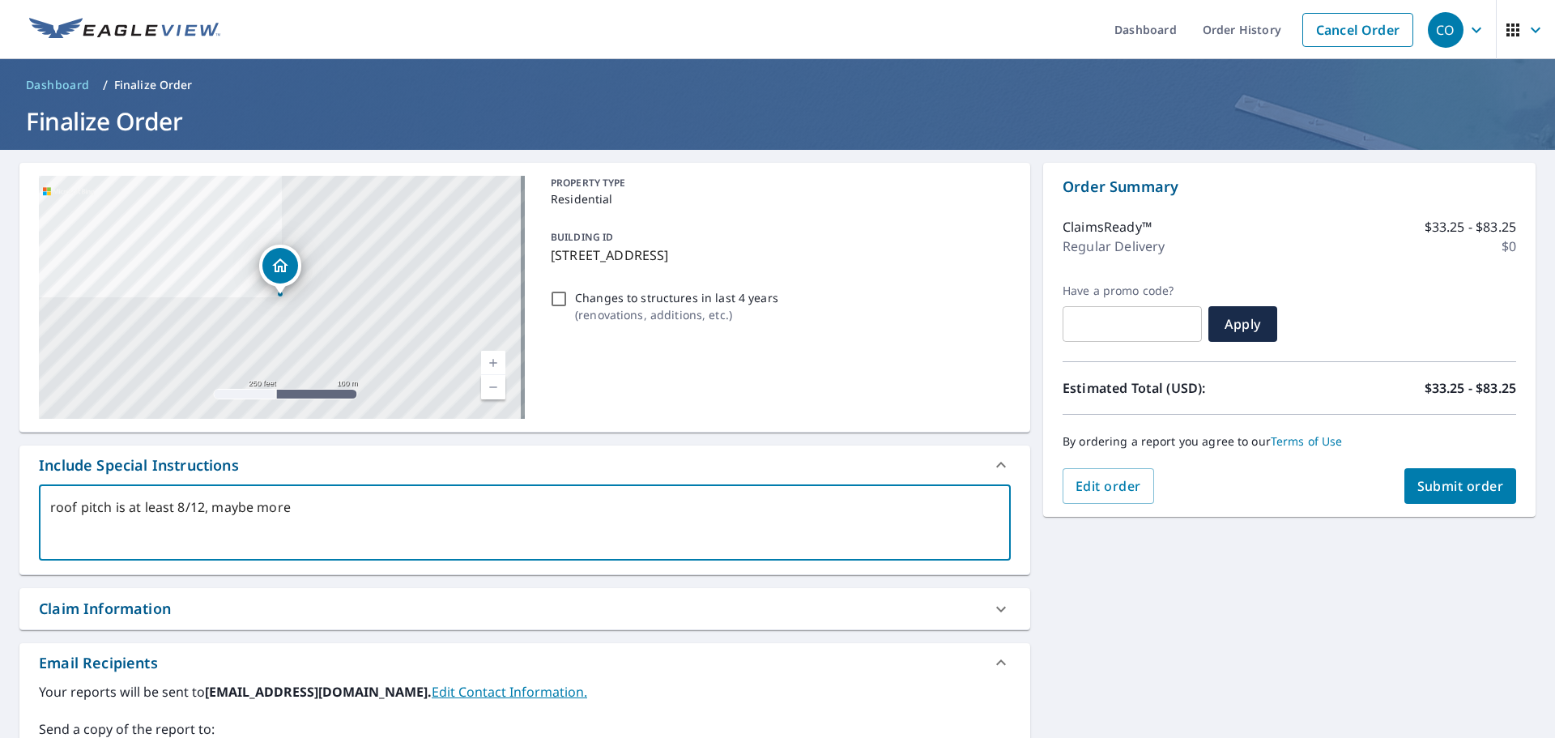
type textarea "roof pitch is at least 8/12, maybe more"
click at [1458, 483] on span "Submit order" at bounding box center [1460, 486] width 87 height 18
type textarea "x"
